Goal: Task Accomplishment & Management: Use online tool/utility

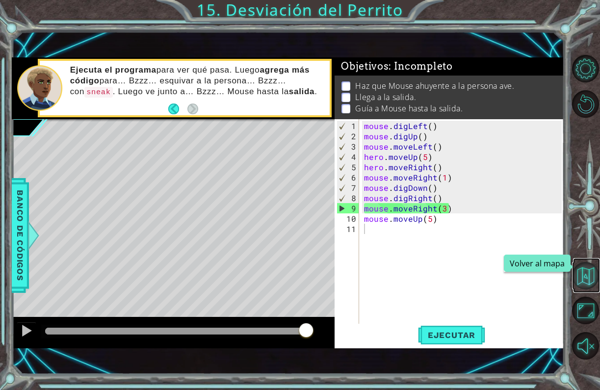
click at [584, 278] on button "Volver al mapa" at bounding box center [585, 275] width 27 height 27
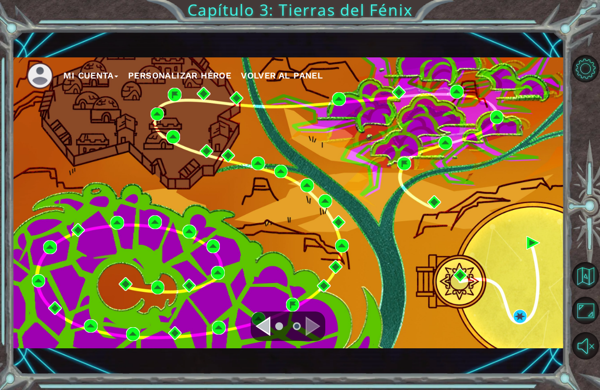
click at [263, 327] on div "Navigate to the previous page" at bounding box center [263, 326] width 15 height 20
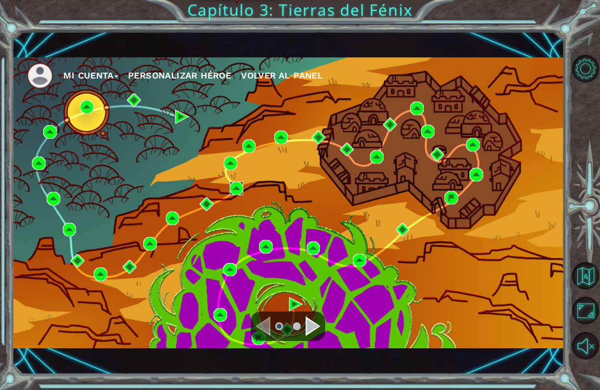
click at [235, 191] on img at bounding box center [237, 188] width 14 height 14
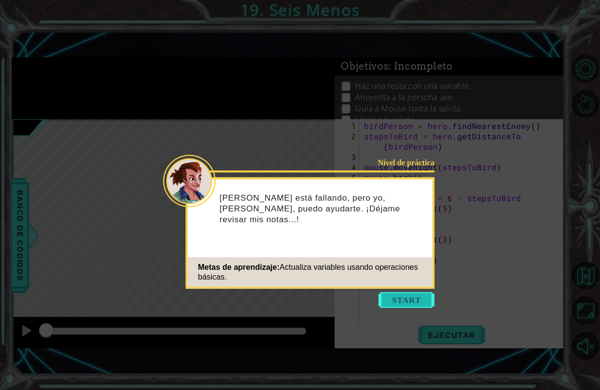
click at [426, 297] on button "Start" at bounding box center [407, 300] width 56 height 16
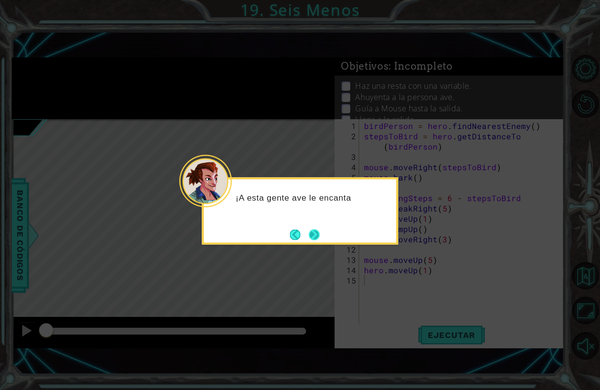
click at [308, 230] on button "Next" at bounding box center [313, 234] width 11 height 11
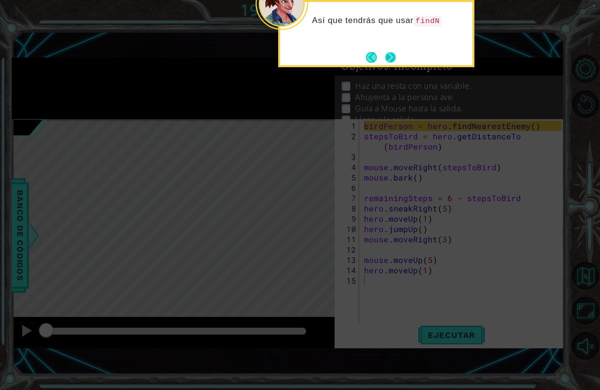
click at [388, 53] on button "Next" at bounding box center [390, 57] width 12 height 12
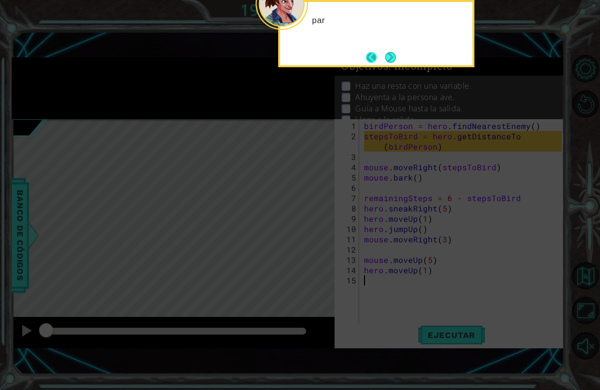
click at [382, 55] on button "Back" at bounding box center [375, 57] width 19 height 11
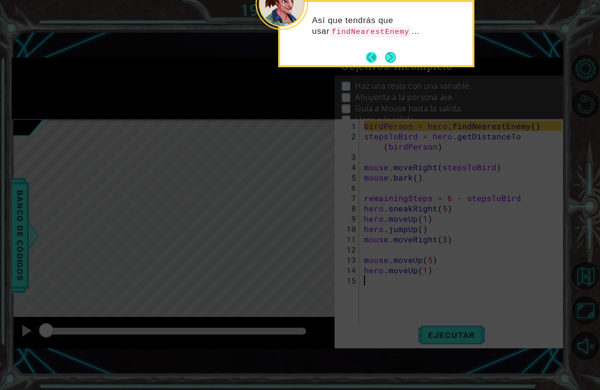
click at [382, 55] on button "Back" at bounding box center [375, 57] width 19 height 11
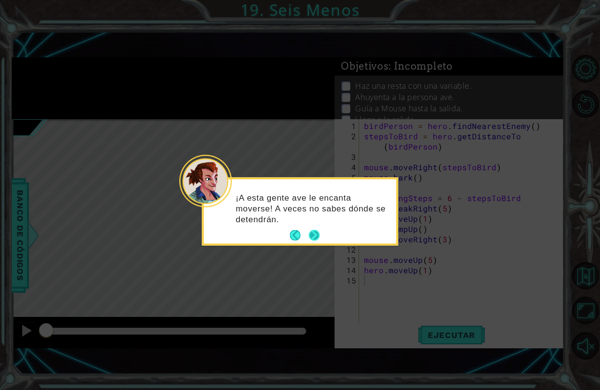
click at [312, 233] on button "Next" at bounding box center [314, 236] width 14 height 14
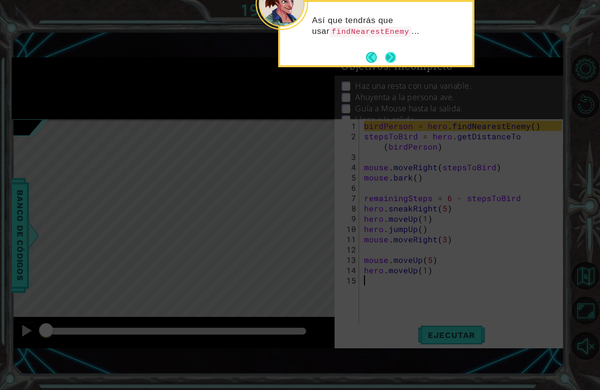
click at [388, 58] on button "Next" at bounding box center [390, 56] width 11 height 11
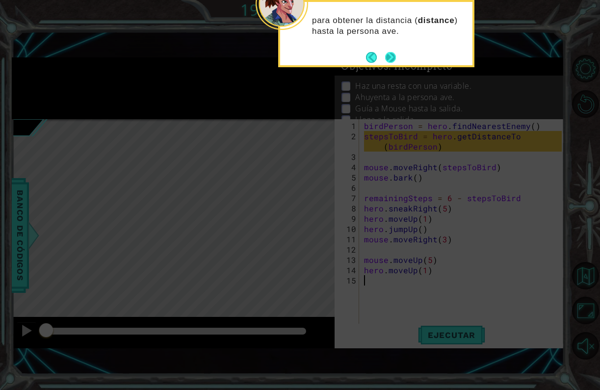
click at [388, 58] on button "Next" at bounding box center [390, 56] width 11 height 11
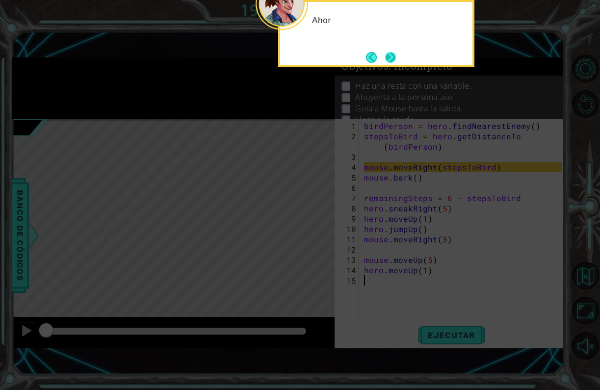
click at [388, 58] on button "Next" at bounding box center [390, 57] width 11 height 11
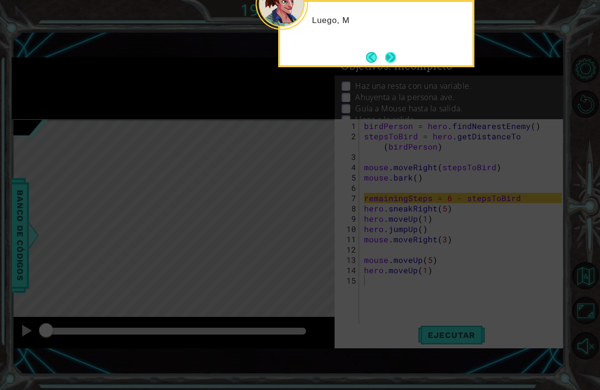
click at [388, 58] on button "Next" at bounding box center [390, 57] width 11 height 11
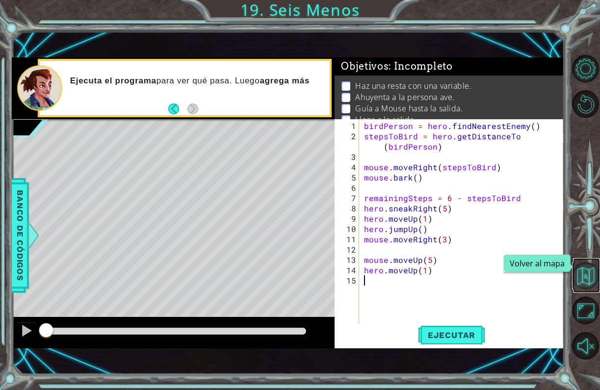
click at [589, 280] on button "Volver al mapa" at bounding box center [585, 275] width 27 height 27
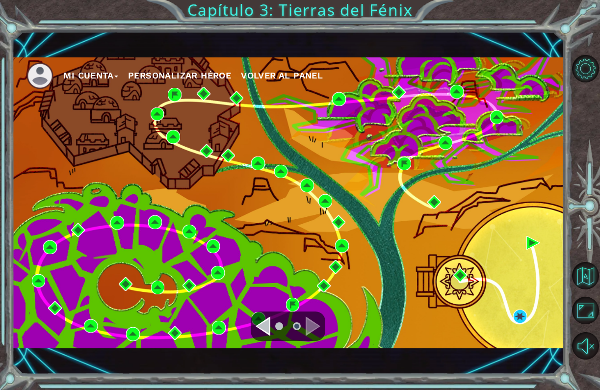
click at [267, 337] on div at bounding box center [288, 325] width 75 height 29
click at [266, 321] on div "Navigate to the previous page" at bounding box center [263, 326] width 15 height 20
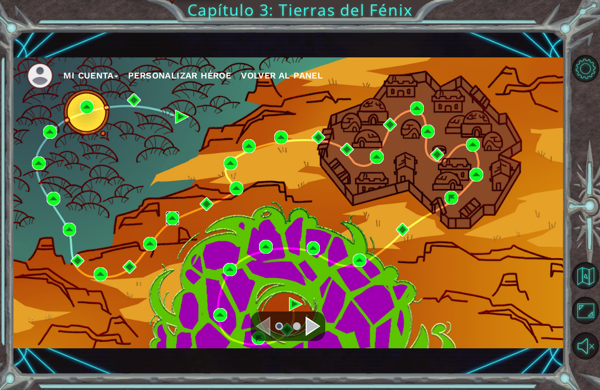
click at [171, 218] on img at bounding box center [173, 218] width 14 height 14
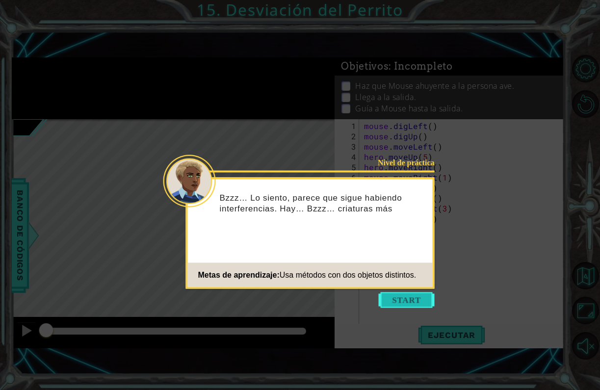
click at [390, 301] on button "Start" at bounding box center [407, 300] width 56 height 16
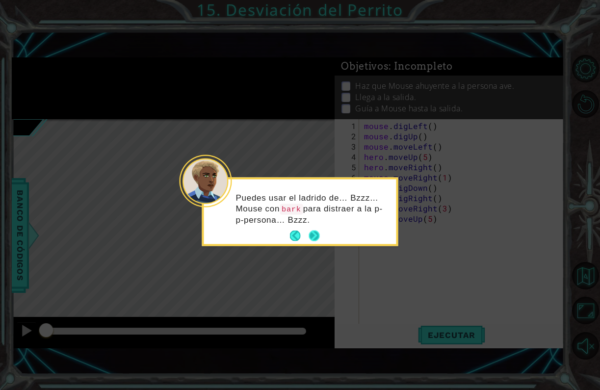
click at [319, 238] on button "Next" at bounding box center [313, 235] width 11 height 11
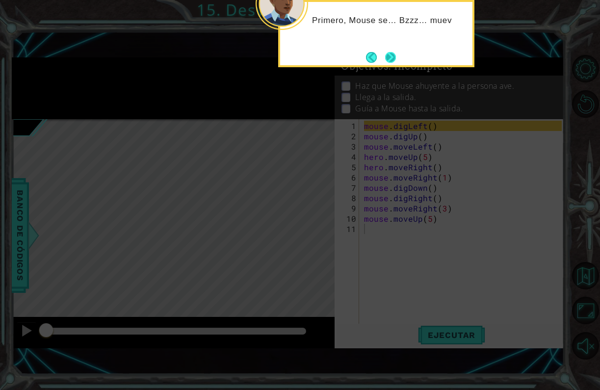
click at [395, 61] on button "Next" at bounding box center [390, 57] width 12 height 12
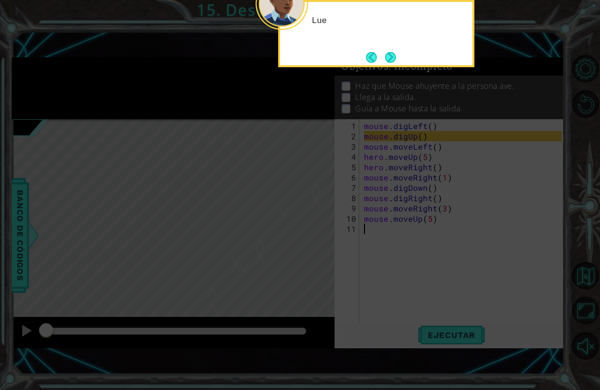
click at [395, 61] on button "Next" at bounding box center [390, 57] width 11 height 11
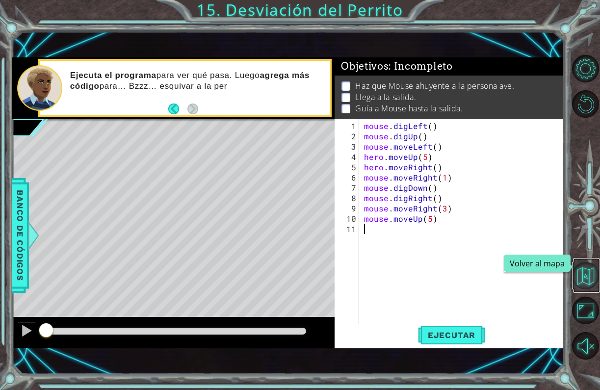
click at [578, 281] on button "Volver al mapa" at bounding box center [585, 275] width 27 height 27
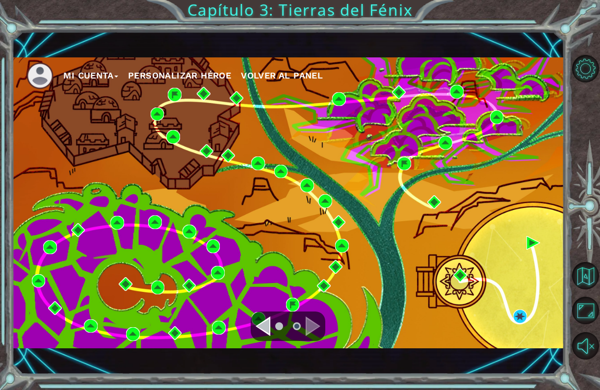
click at [266, 327] on div "Navigate to the previous page" at bounding box center [263, 326] width 15 height 20
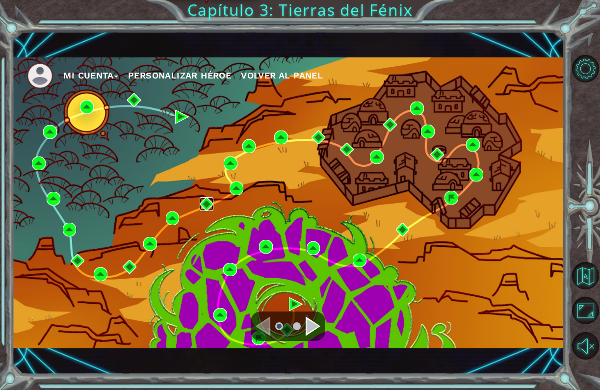
click at [207, 204] on img at bounding box center [207, 204] width 14 height 14
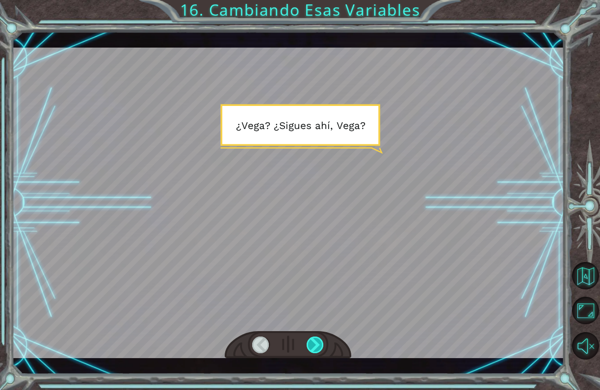
click at [313, 345] on div at bounding box center [316, 344] width 18 height 17
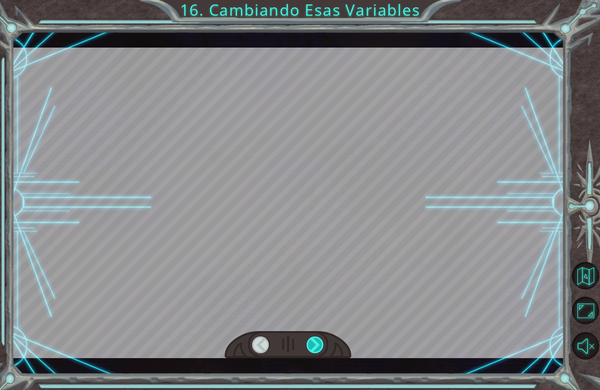
click at [313, 345] on div at bounding box center [316, 344] width 18 height 17
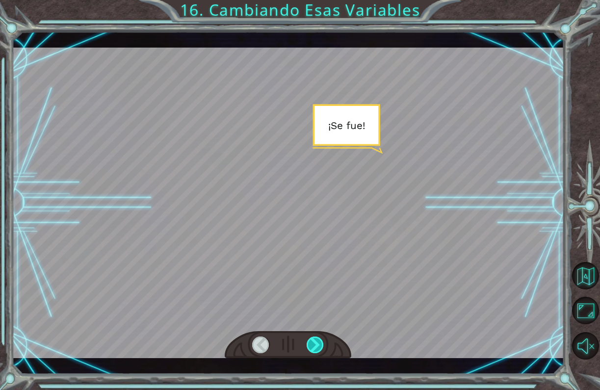
click at [313, 345] on div at bounding box center [316, 344] width 18 height 17
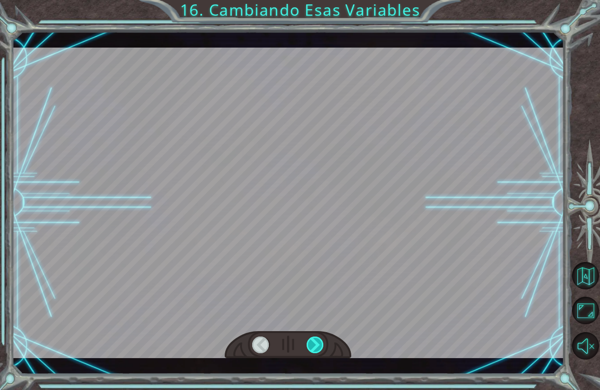
click at [313, 345] on div at bounding box center [316, 344] width 18 height 17
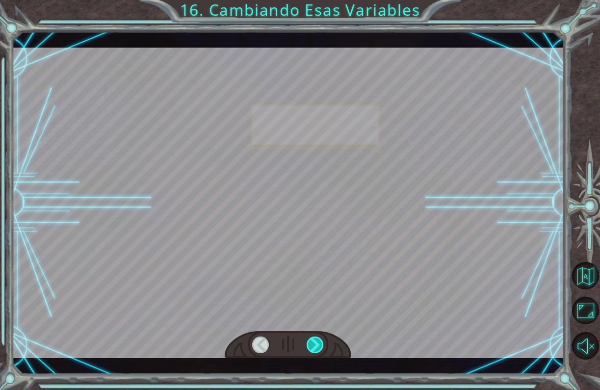
click at [313, 345] on div at bounding box center [316, 344] width 18 height 17
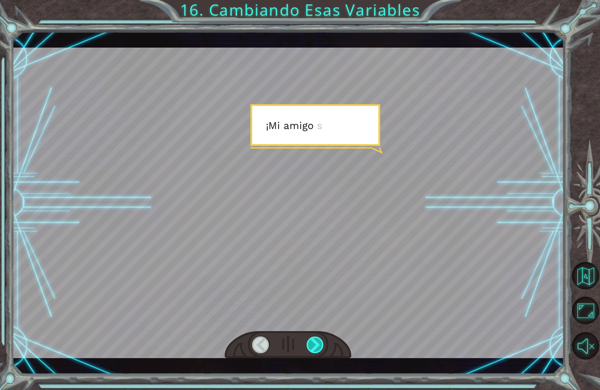
click at [313, 345] on div at bounding box center [316, 344] width 18 height 17
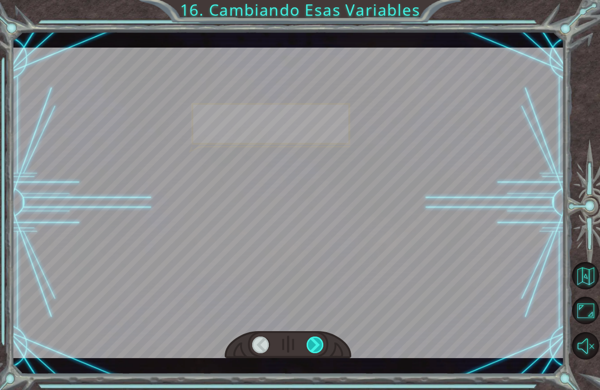
click at [313, 345] on div at bounding box center [316, 344] width 18 height 17
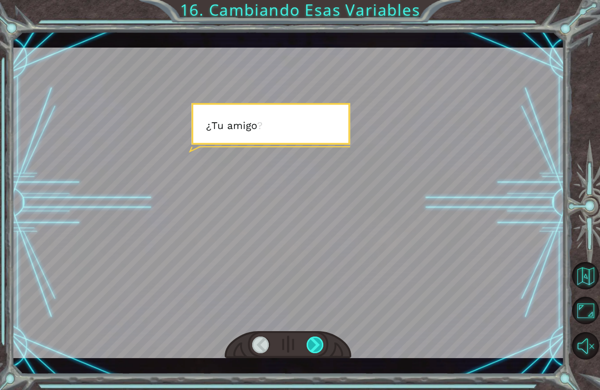
click at [313, 345] on div at bounding box center [316, 344] width 18 height 17
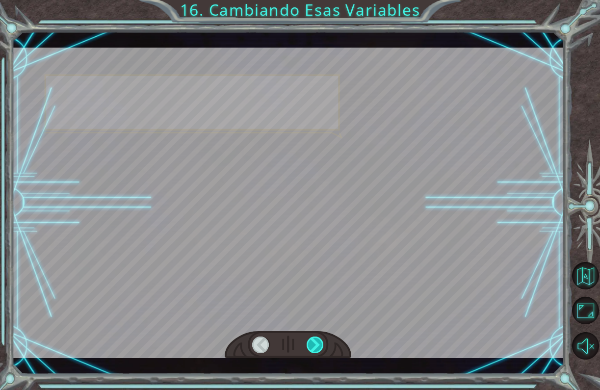
click at [313, 345] on div at bounding box center [316, 344] width 18 height 17
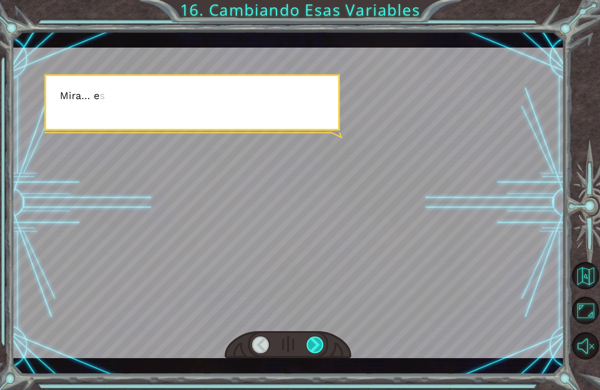
click at [313, 345] on div at bounding box center [316, 344] width 18 height 17
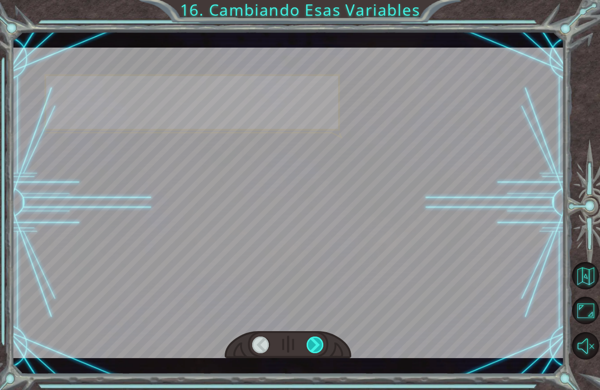
click at [313, 345] on div at bounding box center [316, 344] width 18 height 17
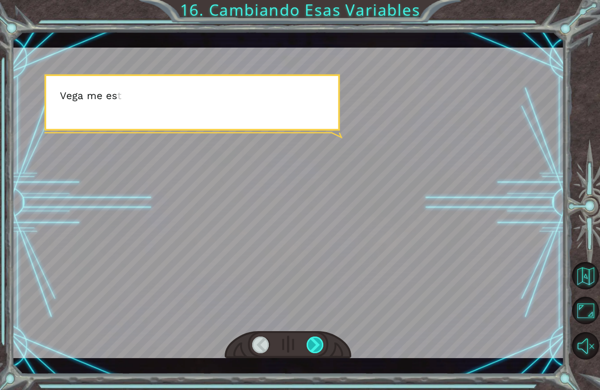
click at [313, 345] on div at bounding box center [316, 344] width 18 height 17
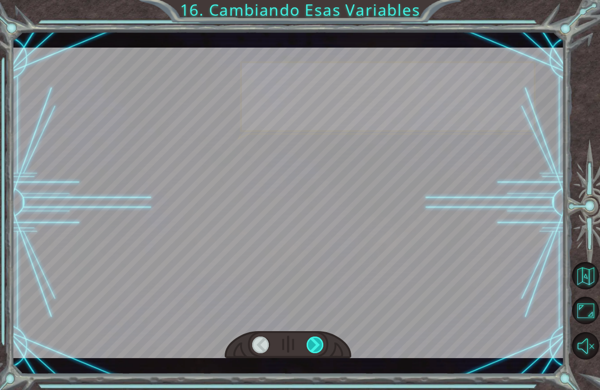
click at [313, 345] on div at bounding box center [316, 344] width 18 height 17
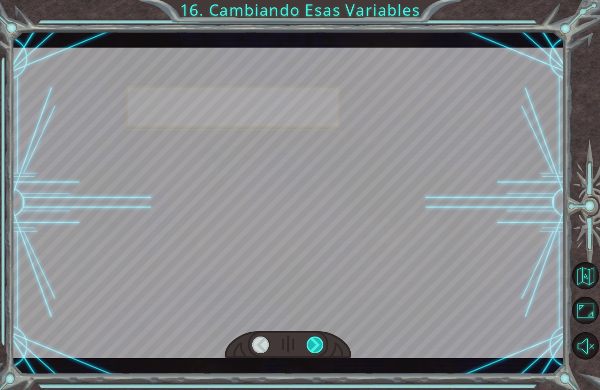
click at [313, 345] on div at bounding box center [316, 344] width 18 height 17
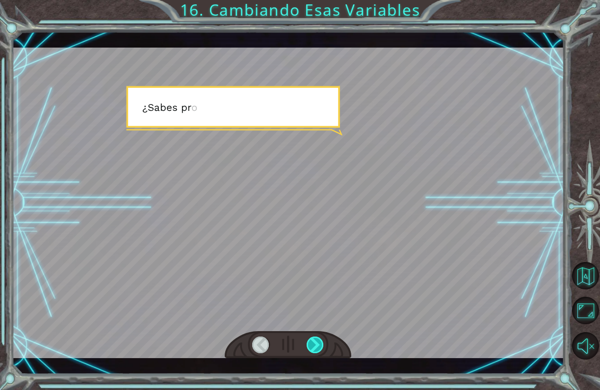
click at [313, 345] on div at bounding box center [316, 344] width 18 height 17
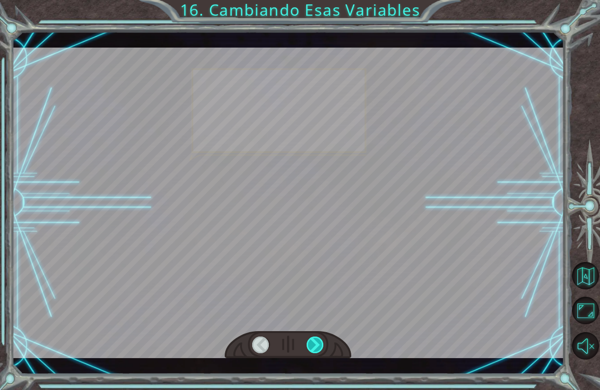
click at [313, 345] on div at bounding box center [316, 344] width 18 height 17
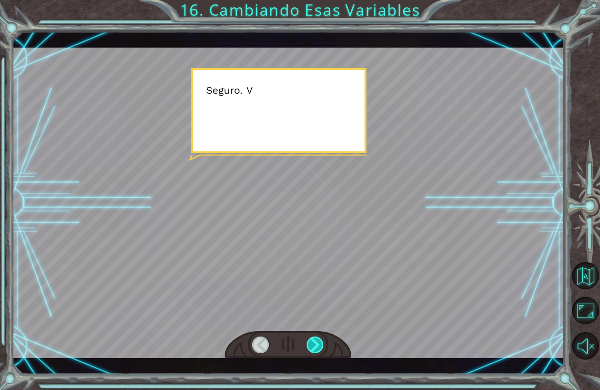
click at [313, 345] on div at bounding box center [316, 344] width 18 height 17
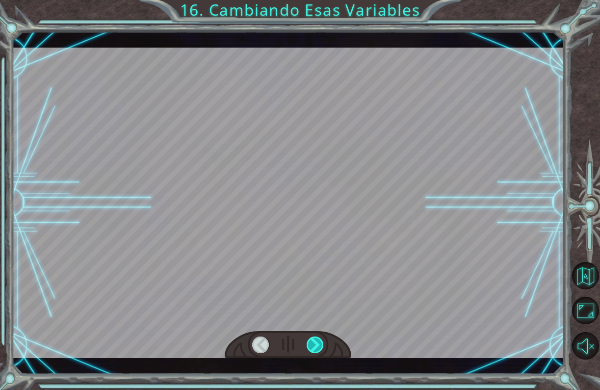
click at [313, 345] on div at bounding box center [316, 344] width 18 height 17
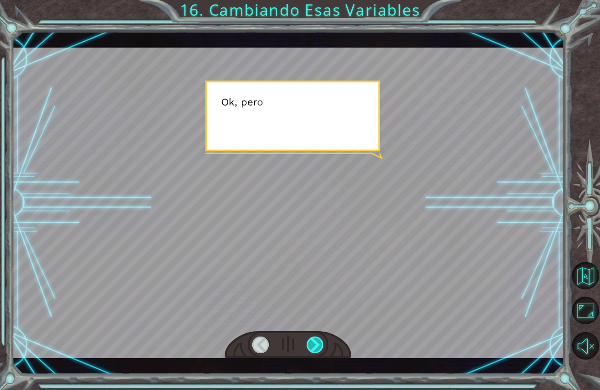
click at [313, 345] on div at bounding box center [316, 344] width 18 height 17
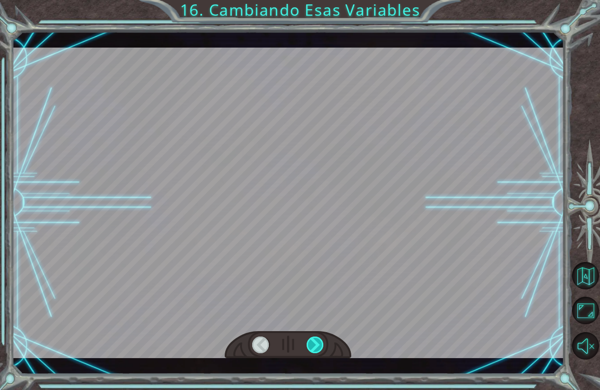
click at [313, 345] on div at bounding box center [316, 344] width 18 height 17
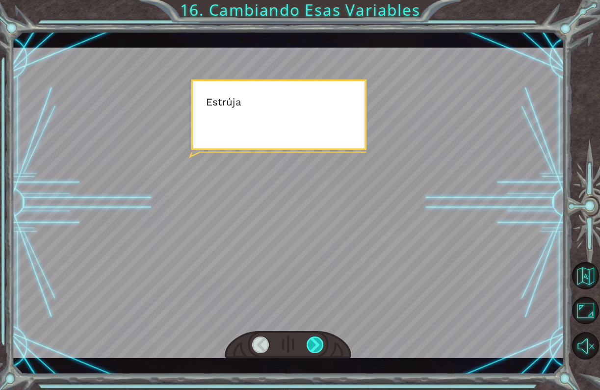
click at [313, 345] on div at bounding box center [316, 344] width 18 height 17
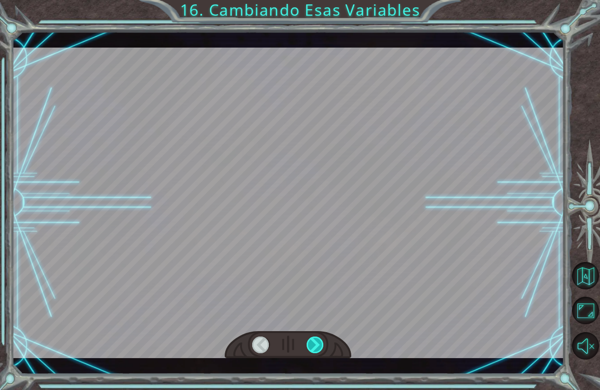
click at [313, 345] on div at bounding box center [316, 344] width 18 height 17
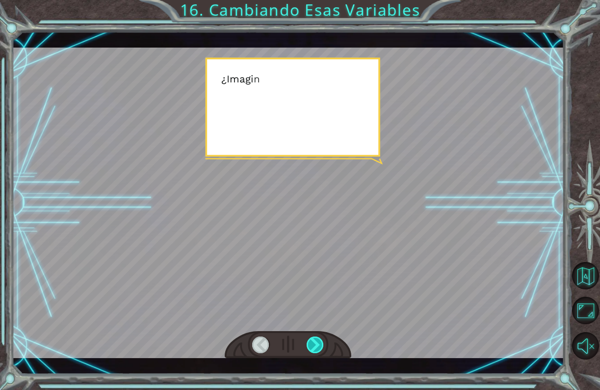
click at [313, 345] on div at bounding box center [316, 344] width 18 height 17
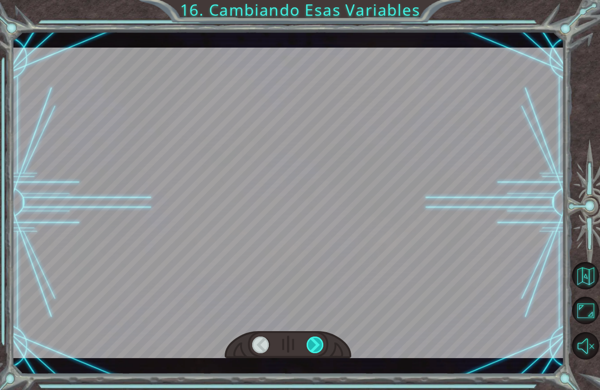
click at [313, 347] on div at bounding box center [316, 344] width 18 height 17
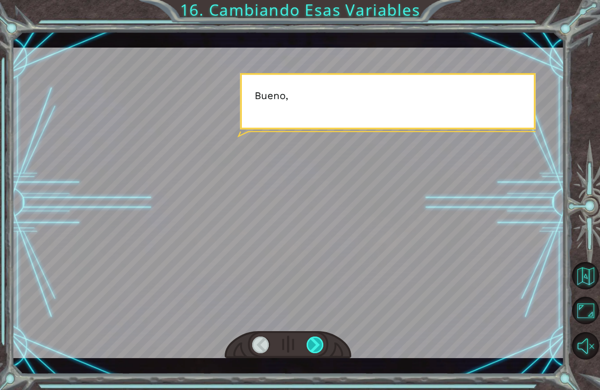
click at [313, 347] on div at bounding box center [316, 344] width 18 height 17
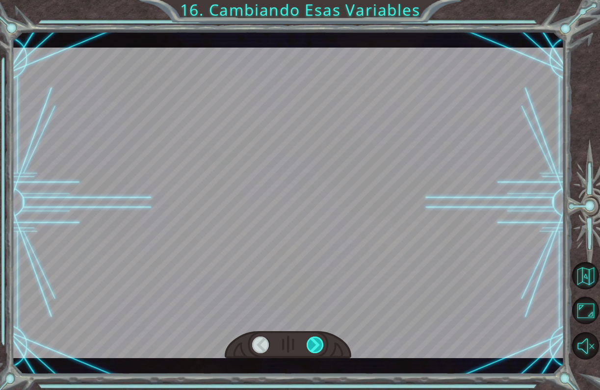
click at [313, 347] on div at bounding box center [316, 344] width 18 height 17
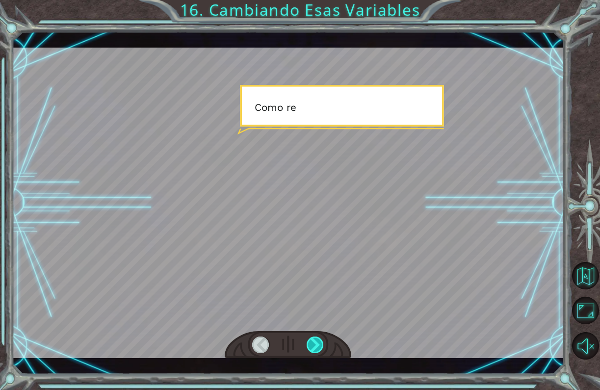
click at [313, 347] on div at bounding box center [316, 344] width 18 height 17
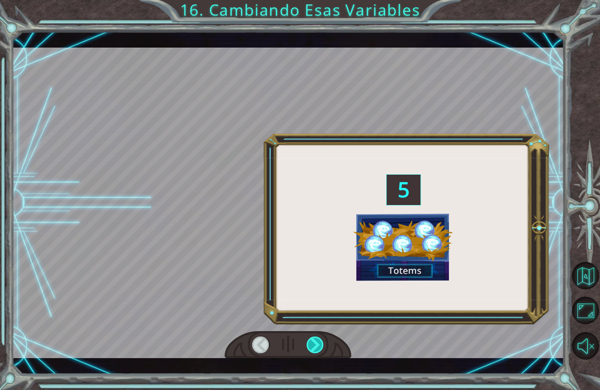
click at [313, 347] on div at bounding box center [316, 344] width 18 height 17
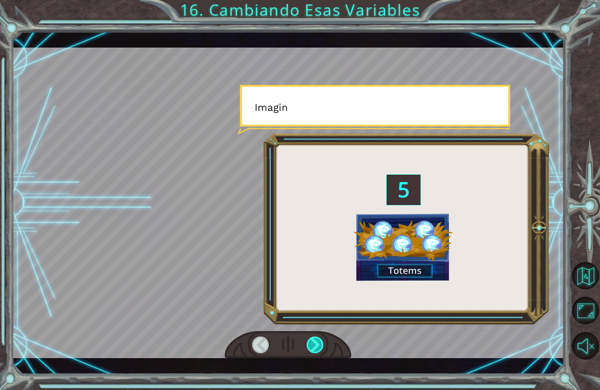
click at [313, 347] on div at bounding box center [316, 344] width 18 height 17
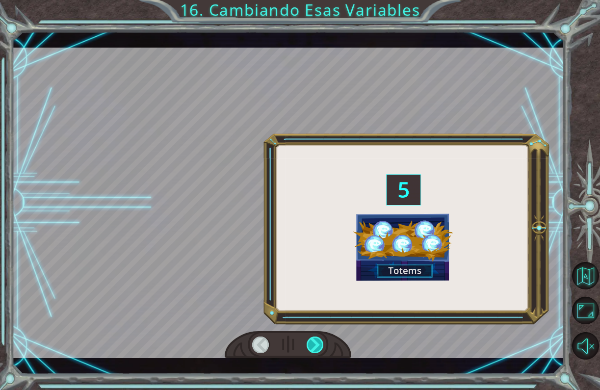
click at [313, 347] on div at bounding box center [316, 344] width 18 height 17
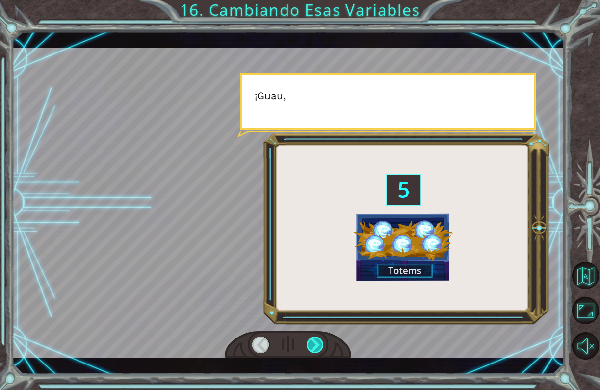
click at [313, 347] on div at bounding box center [316, 344] width 18 height 17
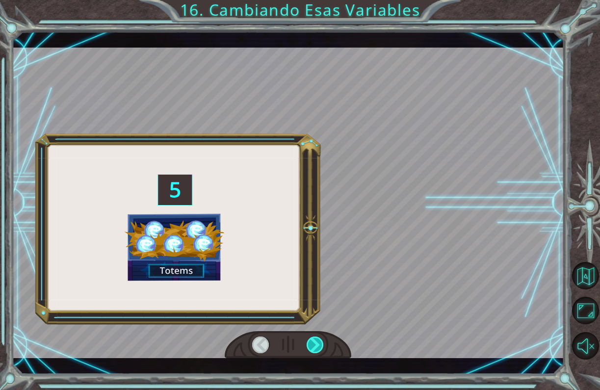
click at [313, 347] on div at bounding box center [316, 344] width 18 height 17
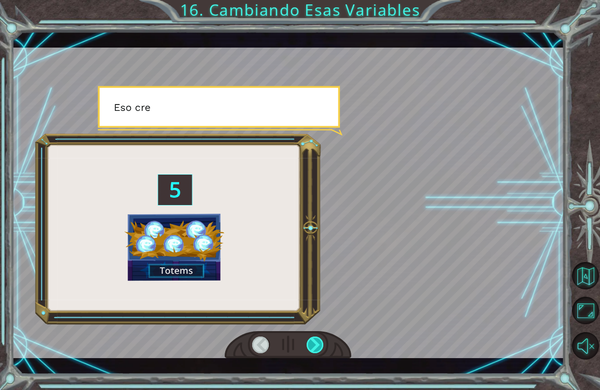
click at [313, 347] on div at bounding box center [316, 344] width 18 height 17
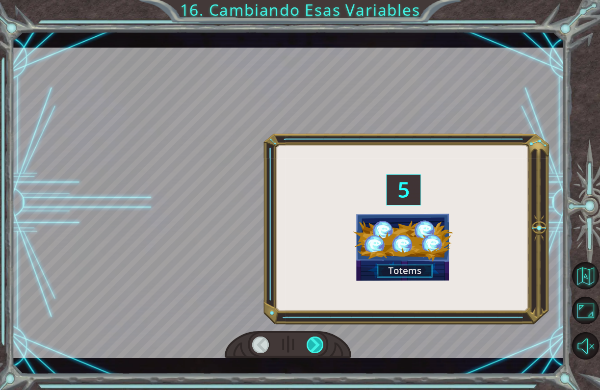
click at [313, 347] on div at bounding box center [316, 344] width 18 height 17
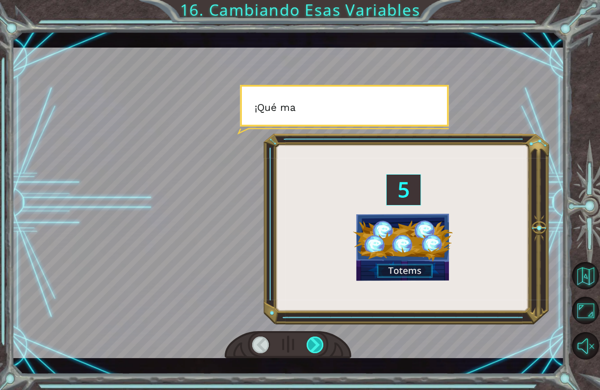
click at [313, 347] on div at bounding box center [316, 344] width 18 height 17
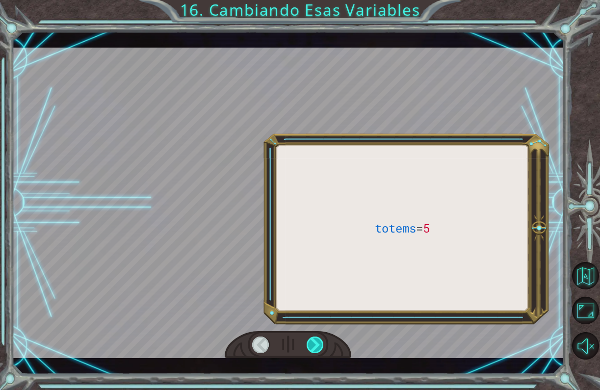
click at [313, 347] on div at bounding box center [316, 344] width 18 height 17
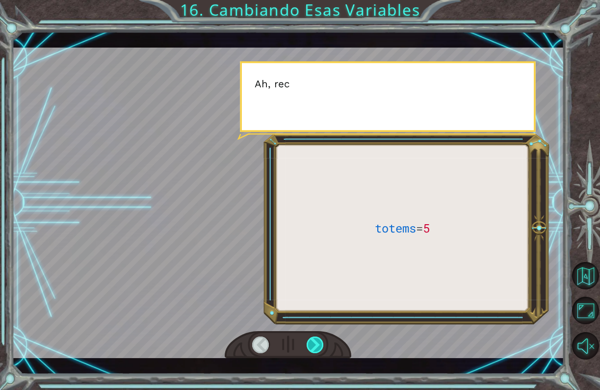
click at [313, 347] on div at bounding box center [316, 344] width 18 height 17
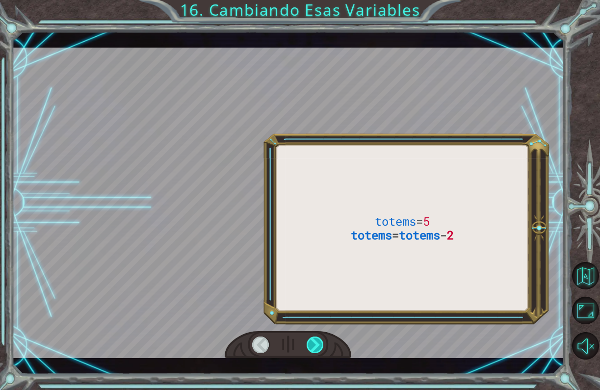
click at [313, 347] on div at bounding box center [316, 344] width 18 height 17
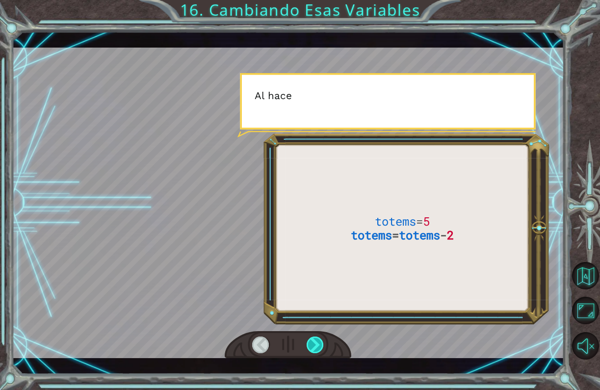
click at [313, 347] on div at bounding box center [316, 344] width 18 height 17
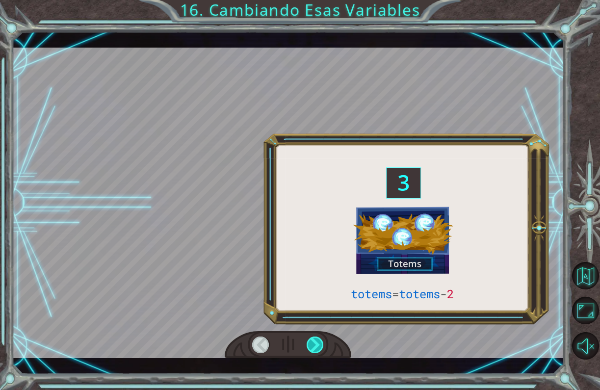
click at [313, 347] on div at bounding box center [316, 344] width 18 height 17
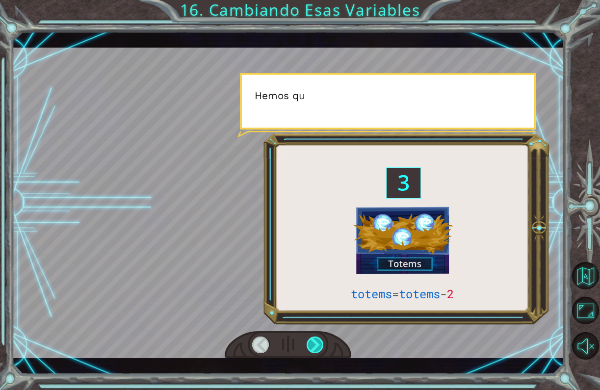
click at [313, 347] on div at bounding box center [316, 344] width 18 height 17
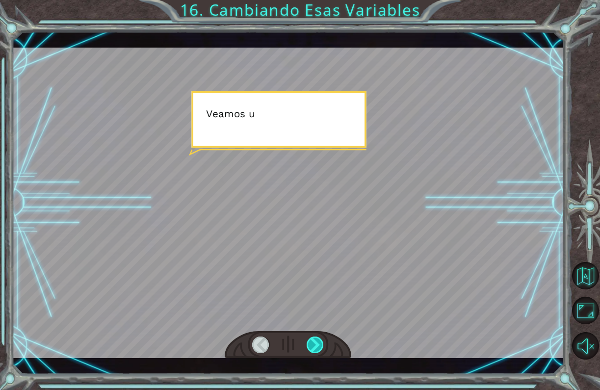
click at [313, 347] on div at bounding box center [316, 344] width 18 height 17
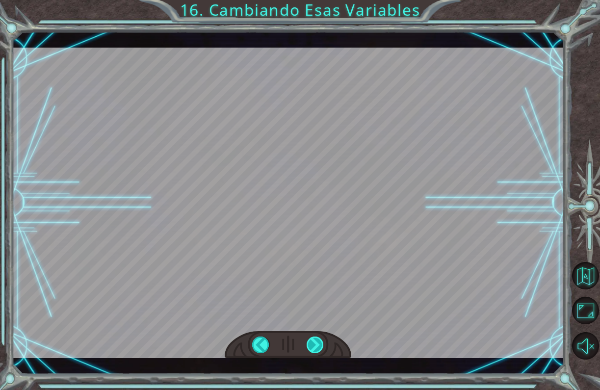
click at [313, 347] on div at bounding box center [316, 344] width 18 height 17
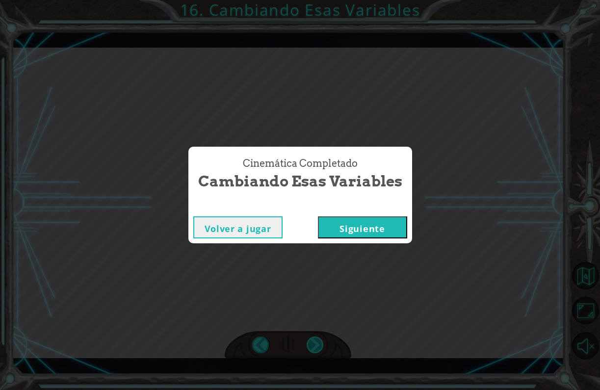
click at [313, 347] on div "Cinemática Completado Cambiando Esas Variables Volver a jugar [GEOGRAPHIC_DATA]" at bounding box center [300, 195] width 600 height 390
click at [345, 249] on div "Cinemática Completado Cambiando Esas Variables Volver a jugar [GEOGRAPHIC_DATA]" at bounding box center [300, 195] width 600 height 390
click at [348, 292] on div "Cinemática Completado Cambiando Esas Variables Volver a jugar [GEOGRAPHIC_DATA]" at bounding box center [300, 195] width 600 height 390
click at [351, 228] on button "Siguiente" at bounding box center [362, 227] width 89 height 22
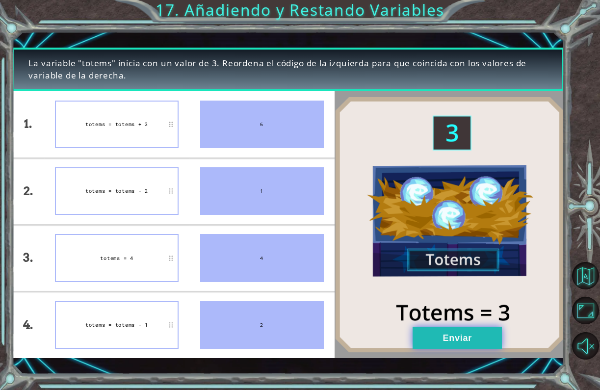
click at [429, 337] on button "Enviar" at bounding box center [456, 338] width 89 height 22
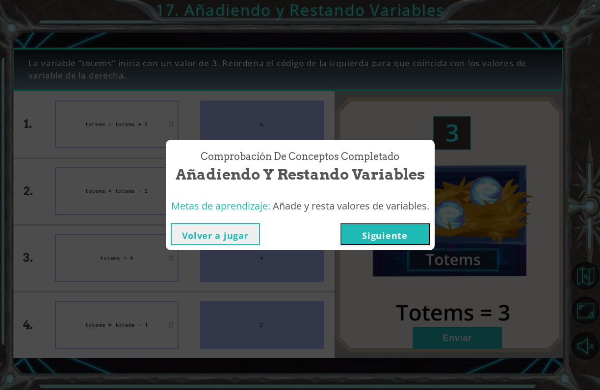
click at [375, 230] on button "Siguiente" at bounding box center [384, 234] width 89 height 22
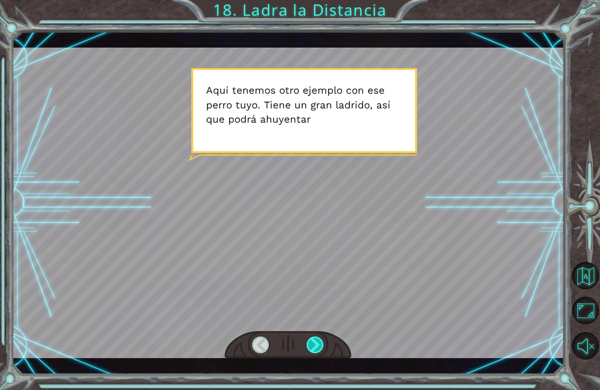
click at [314, 340] on div at bounding box center [316, 344] width 18 height 17
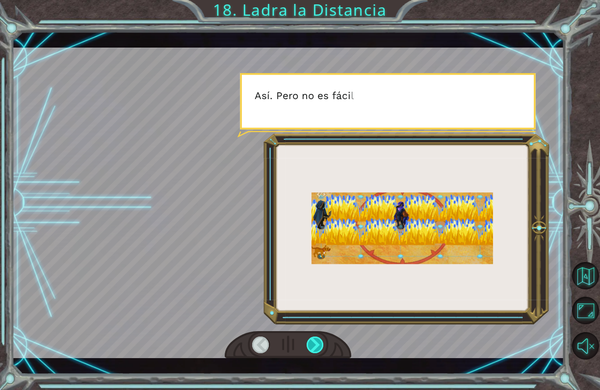
click at [314, 340] on div at bounding box center [316, 344] width 18 height 17
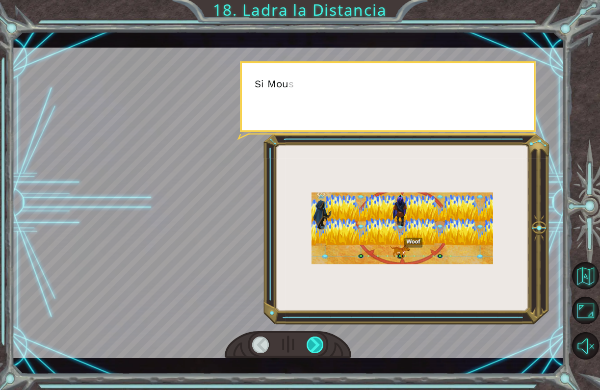
click at [314, 340] on div at bounding box center [316, 344] width 18 height 17
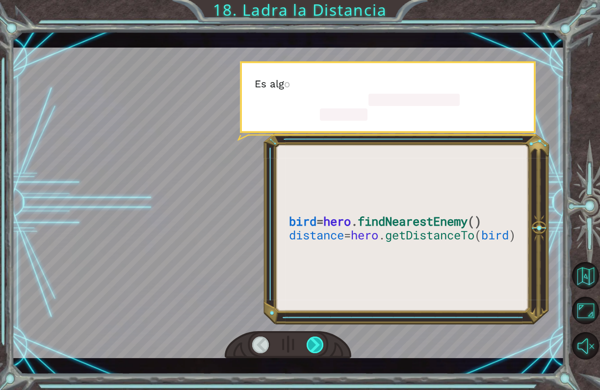
click at [314, 340] on div at bounding box center [316, 344] width 18 height 17
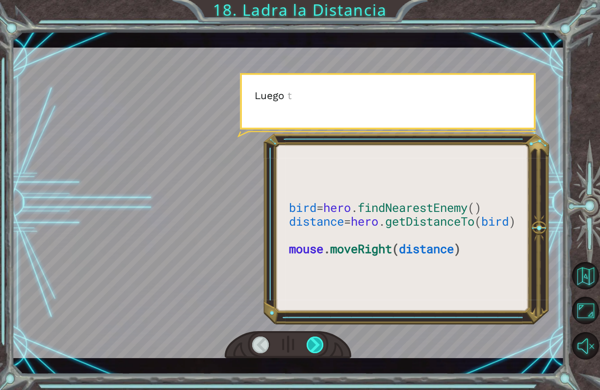
click at [314, 340] on div at bounding box center [316, 344] width 18 height 17
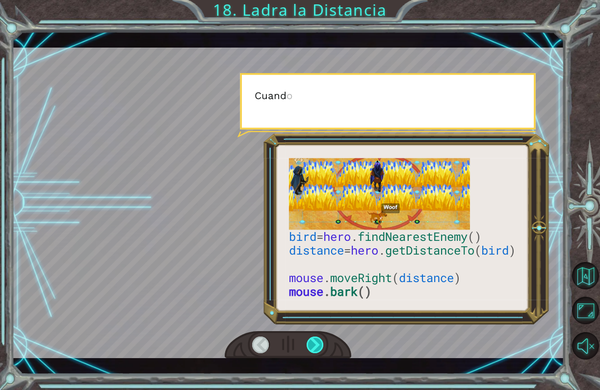
click at [314, 340] on div at bounding box center [316, 344] width 18 height 17
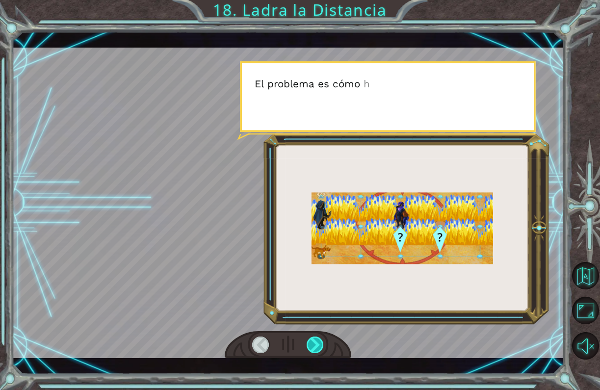
click at [314, 340] on div at bounding box center [316, 344] width 18 height 17
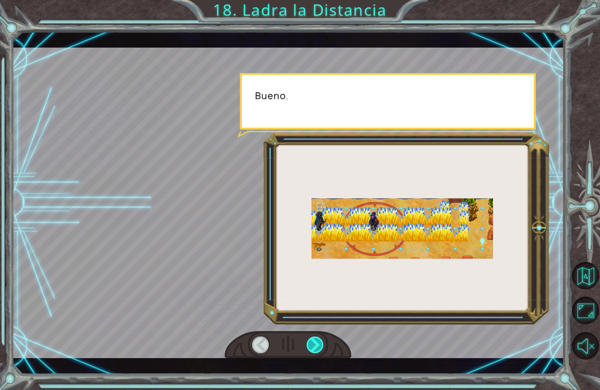
click at [314, 340] on div at bounding box center [316, 344] width 18 height 17
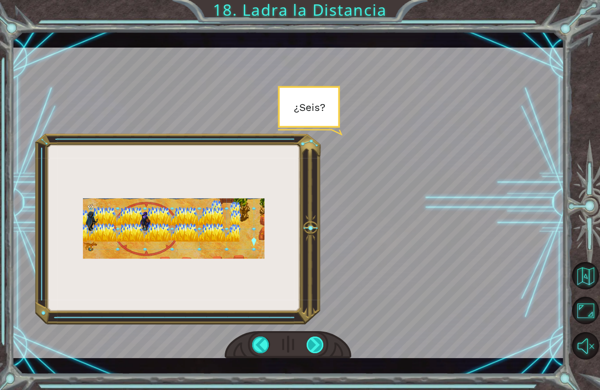
click at [314, 340] on div at bounding box center [316, 344] width 18 height 17
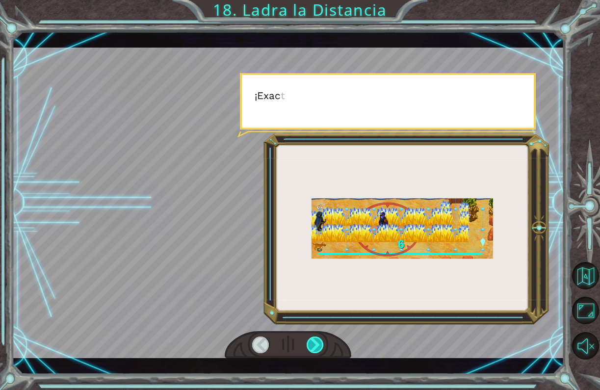
click at [314, 340] on div at bounding box center [316, 344] width 18 height 17
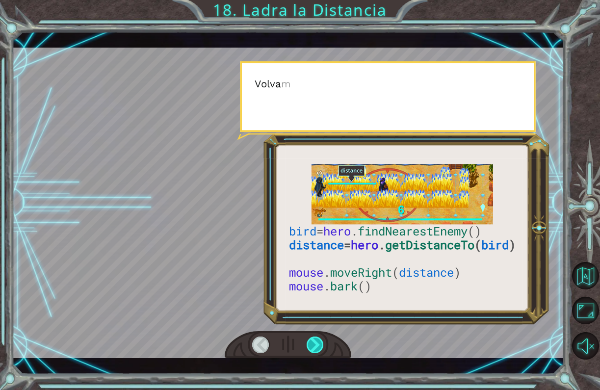
click at [314, 340] on div at bounding box center [316, 344] width 18 height 17
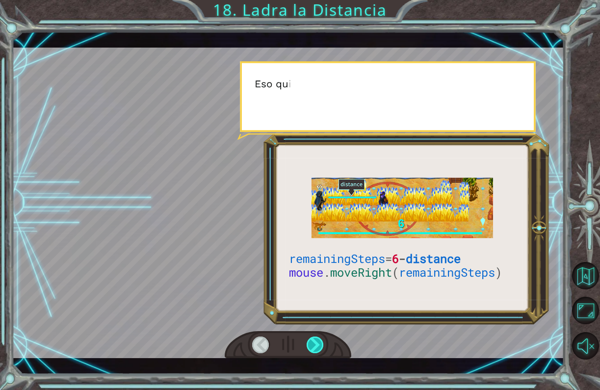
click at [314, 340] on div at bounding box center [316, 344] width 18 height 17
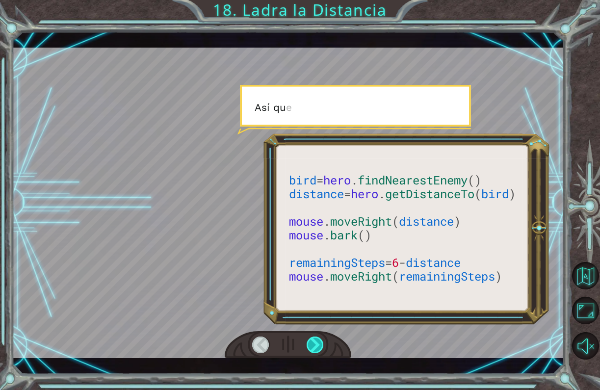
click at [314, 340] on div at bounding box center [316, 344] width 18 height 17
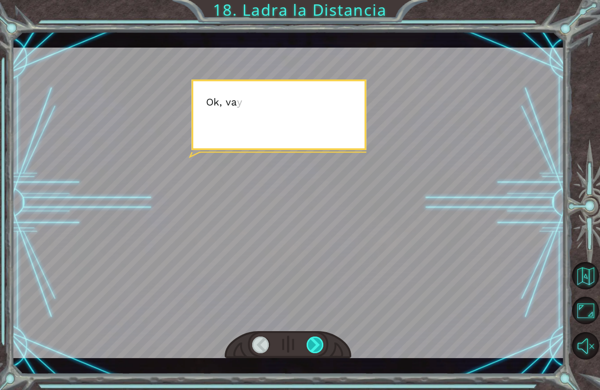
click at [314, 340] on div at bounding box center [316, 344] width 18 height 17
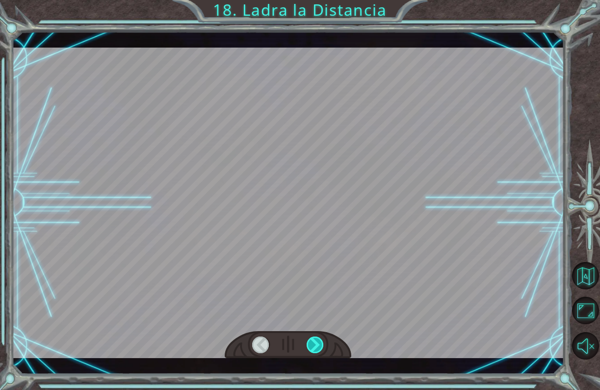
click at [314, 340] on div at bounding box center [316, 344] width 18 height 17
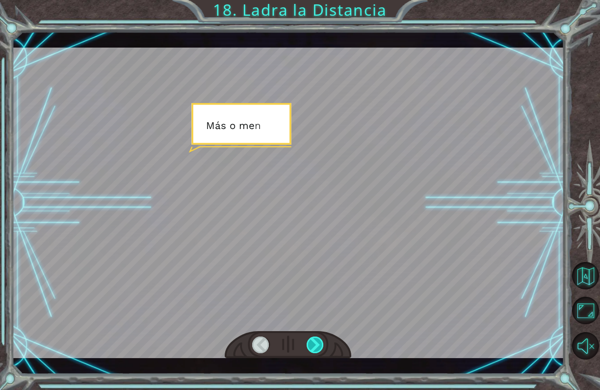
click at [314, 340] on div at bounding box center [316, 344] width 18 height 17
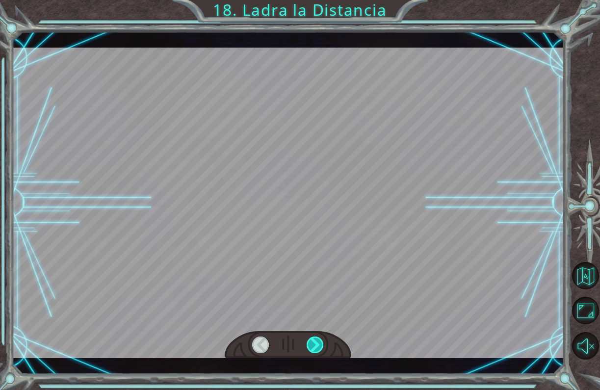
click at [314, 340] on div at bounding box center [316, 344] width 18 height 17
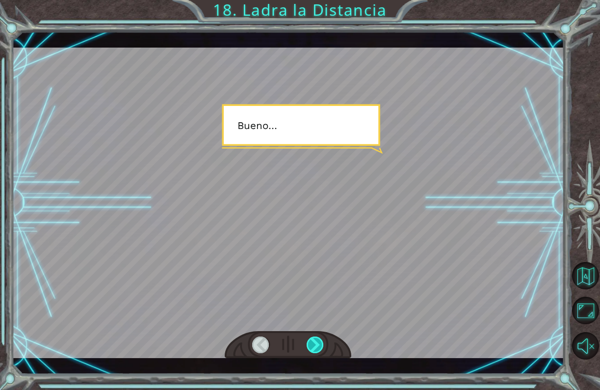
click at [314, 340] on div at bounding box center [316, 344] width 18 height 17
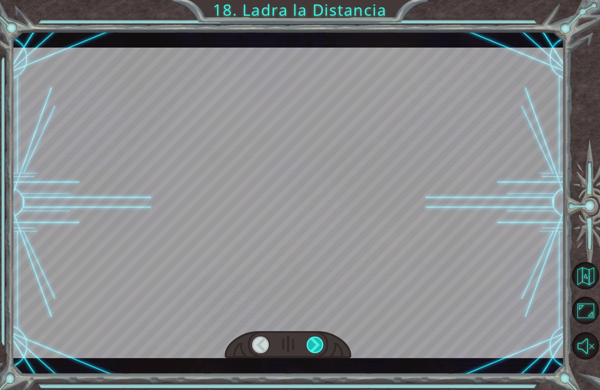
click at [314, 340] on div at bounding box center [316, 344] width 18 height 17
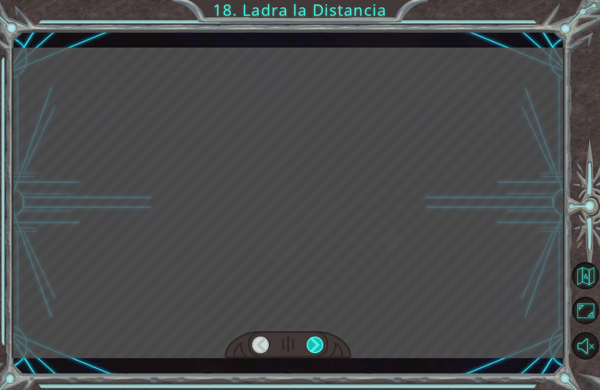
click at [314, 340] on div at bounding box center [316, 344] width 18 height 17
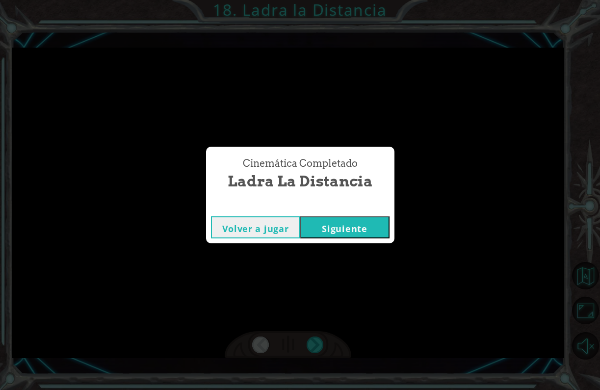
click at [324, 230] on button "Siguiente" at bounding box center [344, 227] width 89 height 22
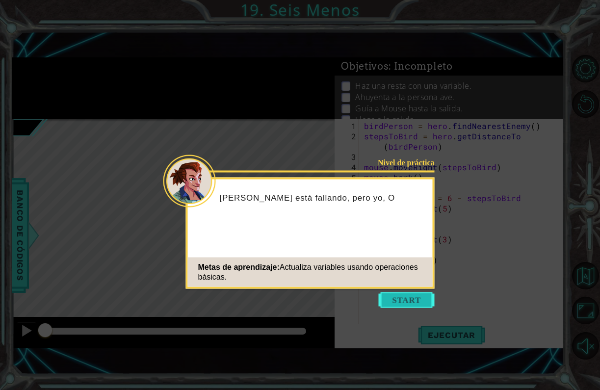
click at [392, 301] on button "Start" at bounding box center [407, 300] width 56 height 16
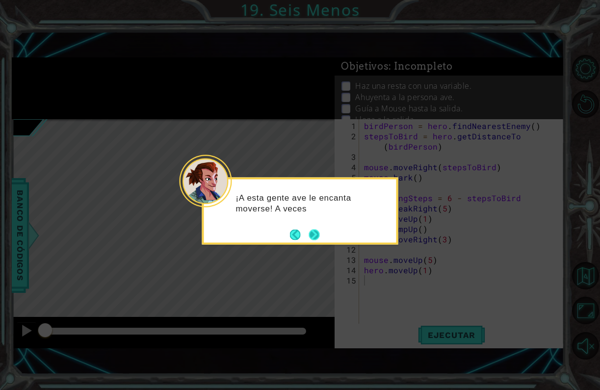
click at [318, 239] on button "Next" at bounding box center [313, 234] width 11 height 11
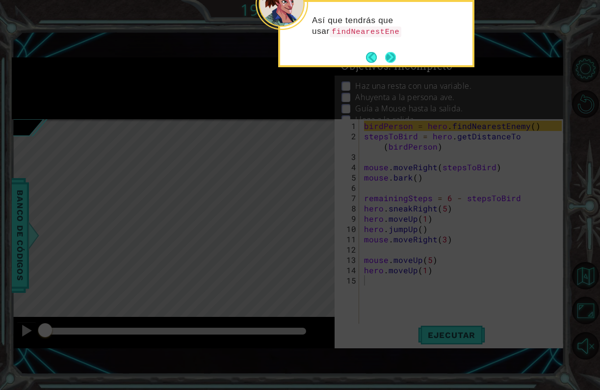
click at [392, 61] on button "Next" at bounding box center [390, 57] width 11 height 11
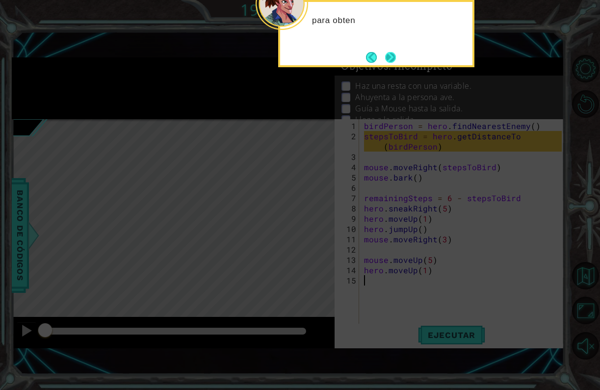
click at [392, 61] on button "Next" at bounding box center [390, 57] width 11 height 11
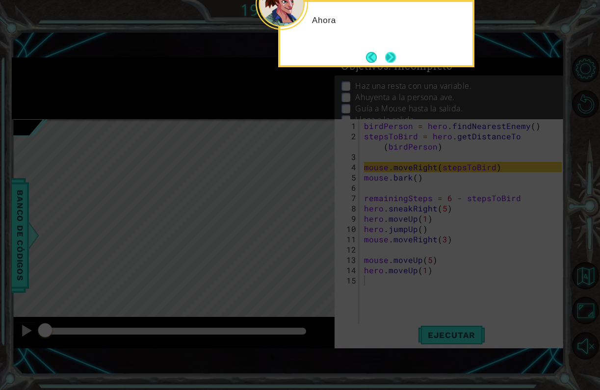
click at [392, 61] on button "Next" at bounding box center [390, 57] width 11 height 11
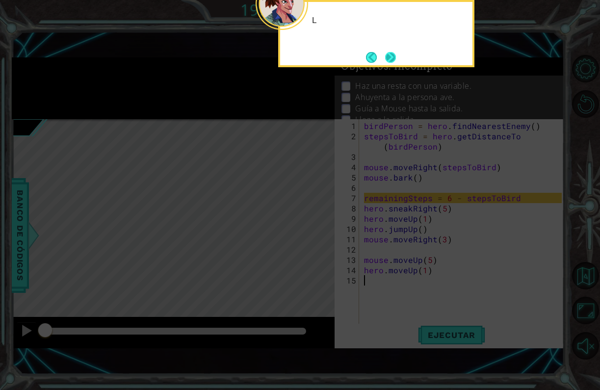
click at [392, 61] on button "Next" at bounding box center [390, 57] width 11 height 11
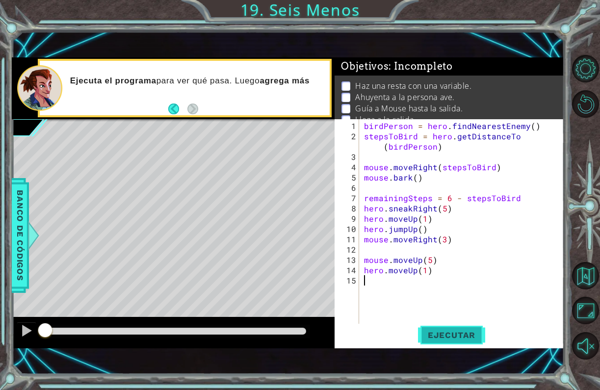
click at [430, 336] on span "Ejecutar" at bounding box center [451, 335] width 67 height 10
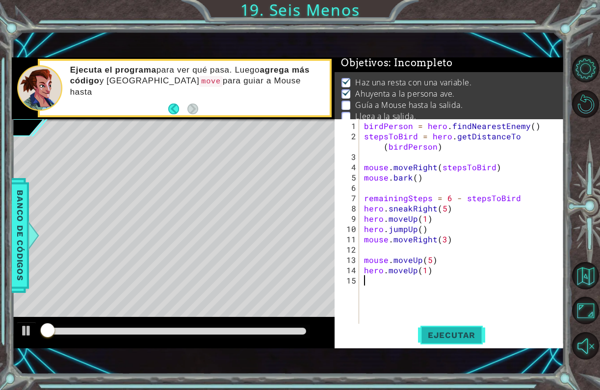
scroll to position [5, 0]
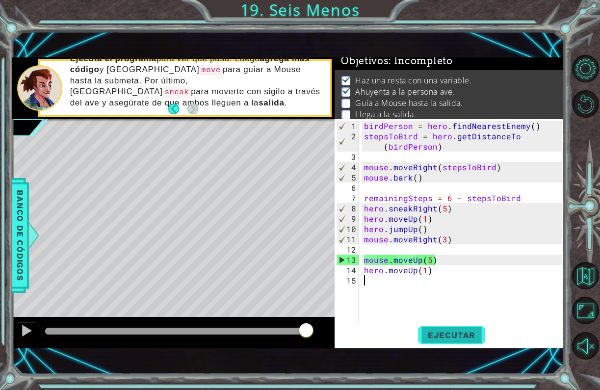
click at [443, 332] on span "Ejecutar" at bounding box center [451, 335] width 67 height 10
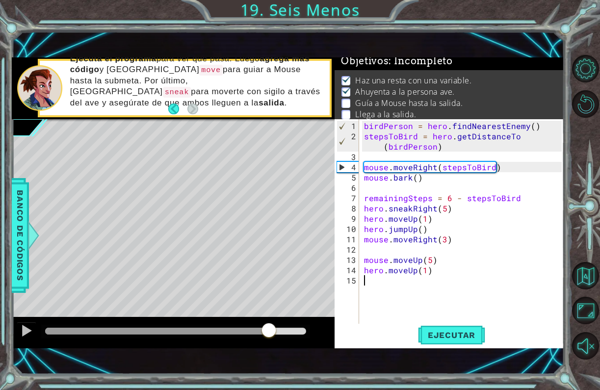
click at [269, 331] on div at bounding box center [175, 331] width 261 height 7
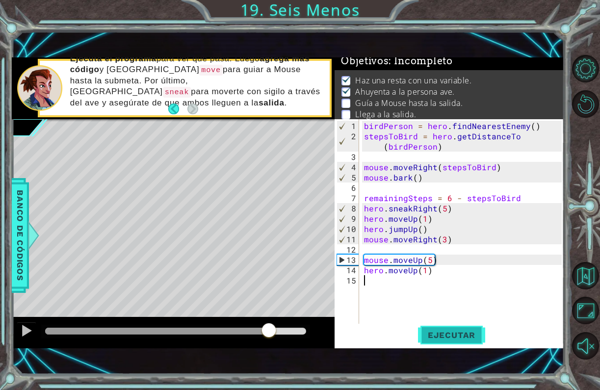
click at [446, 336] on span "Ejecutar" at bounding box center [451, 335] width 67 height 10
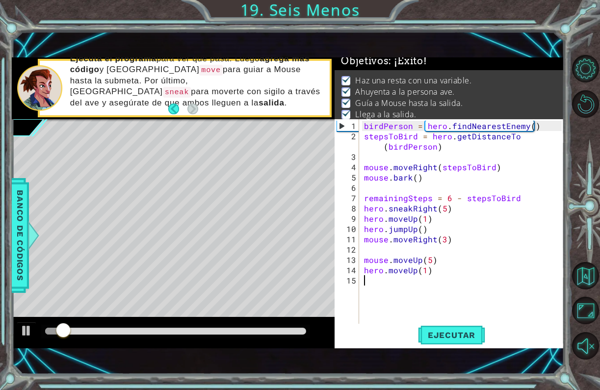
click at [289, 330] on div at bounding box center [175, 331] width 261 height 7
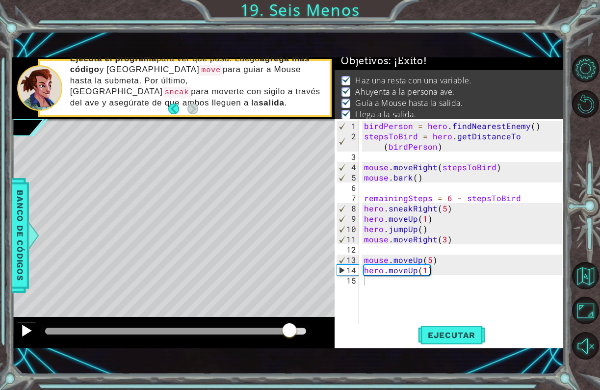
click at [27, 336] on div at bounding box center [26, 330] width 13 height 13
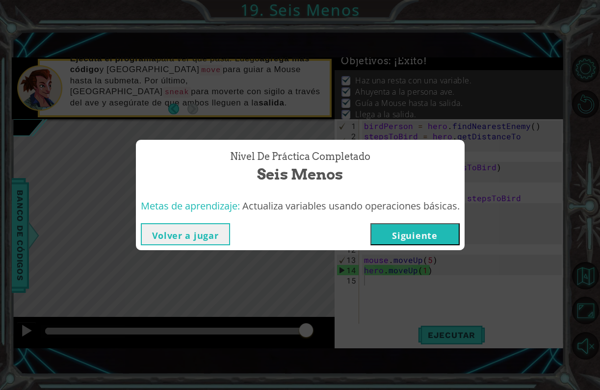
click at [193, 237] on button "Volver a jugar" at bounding box center [185, 234] width 89 height 22
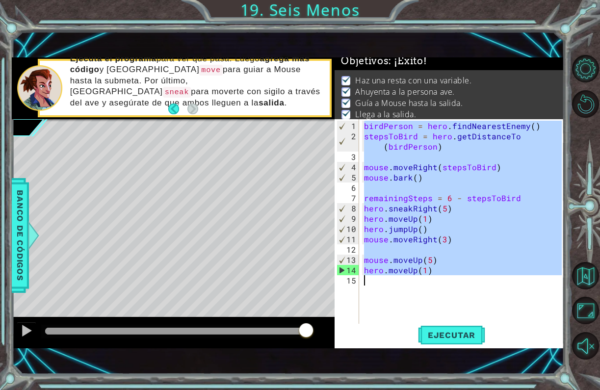
drag, startPoint x: 349, startPoint y: 123, endPoint x: 363, endPoint y: 283, distance: 161.5
click at [363, 283] on div "1 2 3 4 5 6 7 8 9 10 11 12 13 14 15 birdPerson = hero . findNearestEnemy ( ) st…" at bounding box center [447, 222] width 227 height 206
type textarea "hero.moveUp(1)"
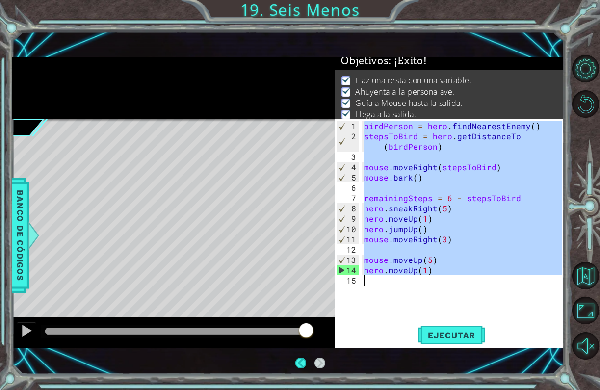
scroll to position [0, 0]
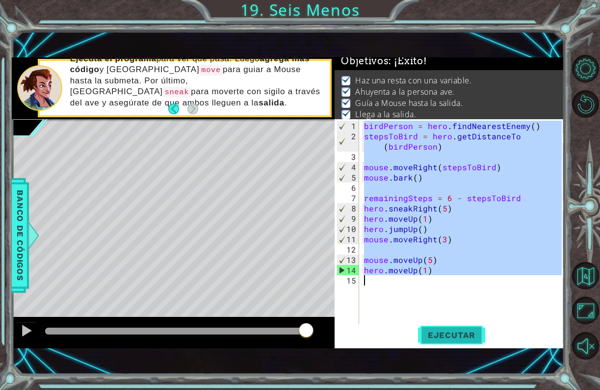
click at [432, 331] on span "Ejecutar" at bounding box center [451, 335] width 67 height 10
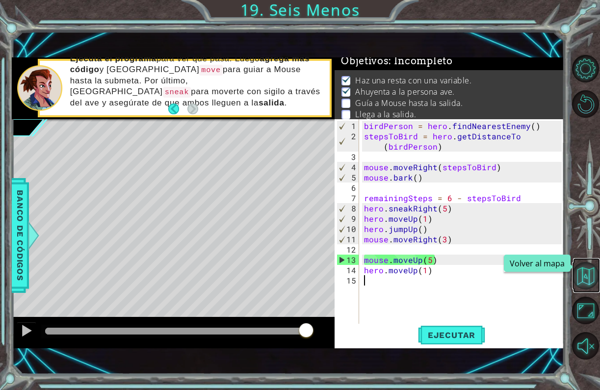
click at [581, 284] on button "Volver al mapa" at bounding box center [585, 275] width 27 height 27
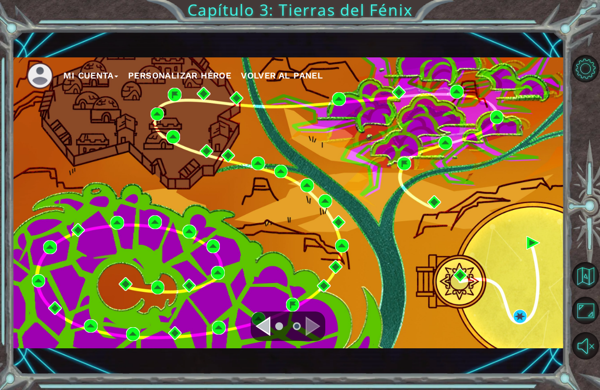
click at [261, 323] on div "Navigate to the previous page" at bounding box center [263, 326] width 15 height 20
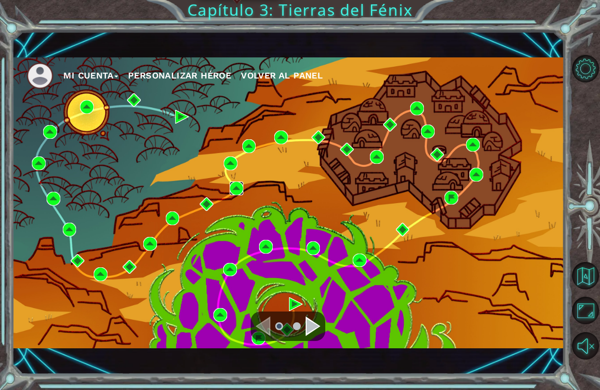
click at [235, 185] on img at bounding box center [237, 188] width 14 height 14
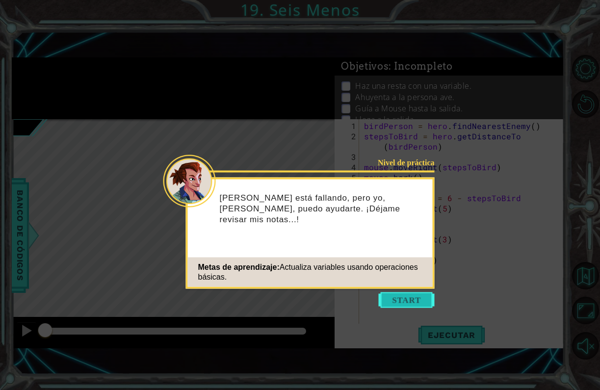
click at [414, 299] on button "Start" at bounding box center [407, 300] width 56 height 16
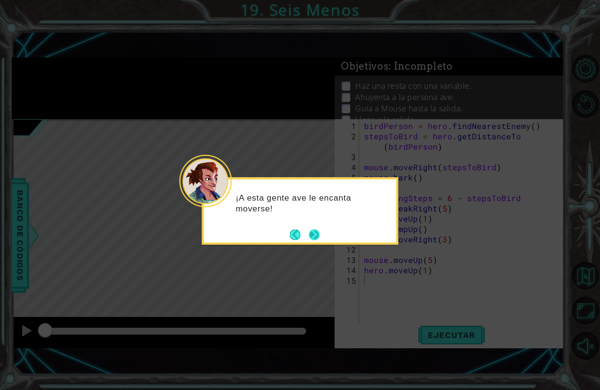
click at [308, 234] on button "Next" at bounding box center [313, 234] width 11 height 11
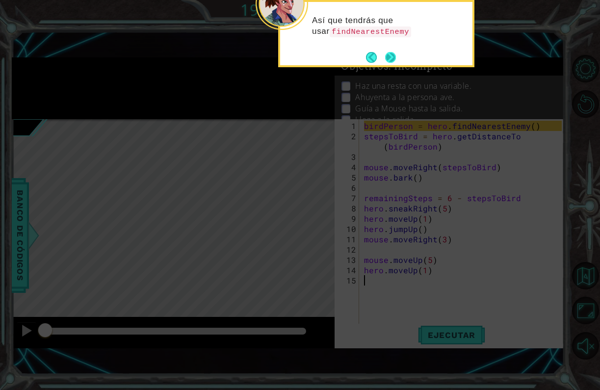
click at [393, 60] on button "Next" at bounding box center [390, 56] width 11 height 11
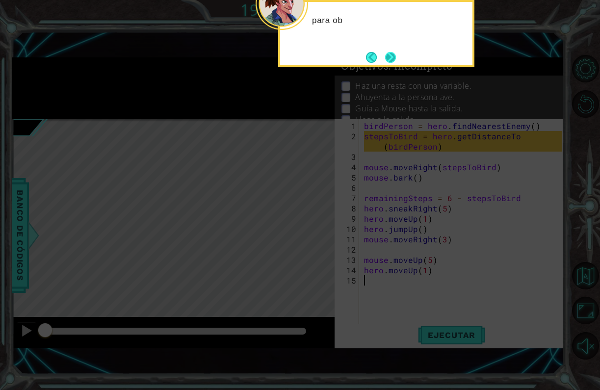
click at [393, 60] on button "Next" at bounding box center [389, 56] width 11 height 11
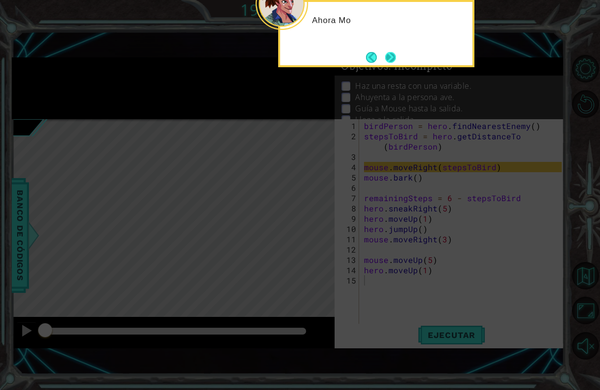
click at [393, 60] on button "Next" at bounding box center [390, 56] width 11 height 11
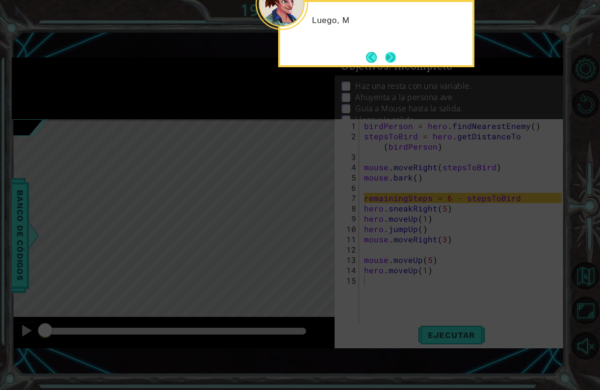
click at [393, 60] on button "Next" at bounding box center [390, 56] width 11 height 11
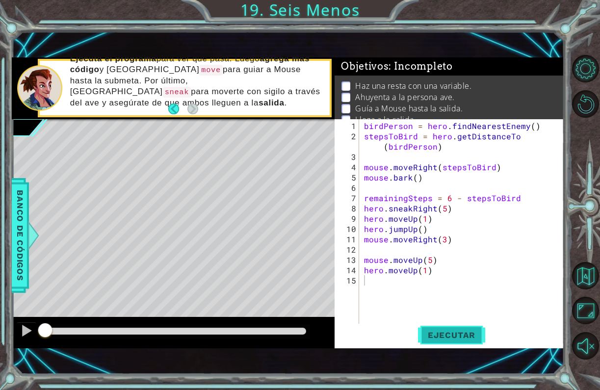
click at [426, 338] on span "Ejecutar" at bounding box center [451, 335] width 67 height 10
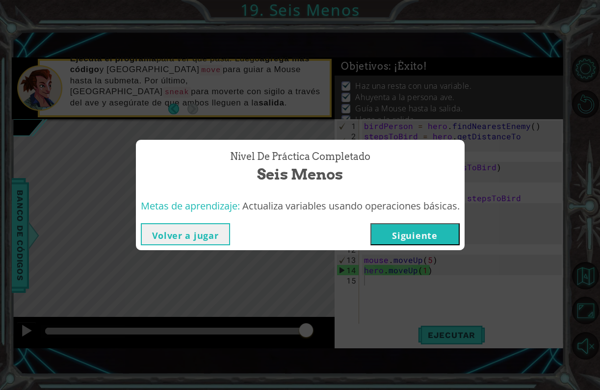
click at [409, 232] on button "Siguiente" at bounding box center [414, 234] width 89 height 22
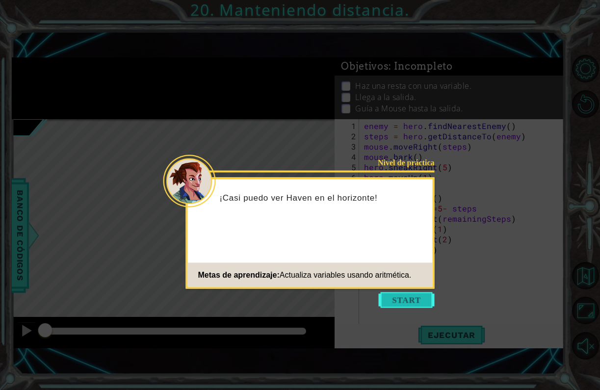
click at [404, 303] on button "Start" at bounding box center [407, 300] width 56 height 16
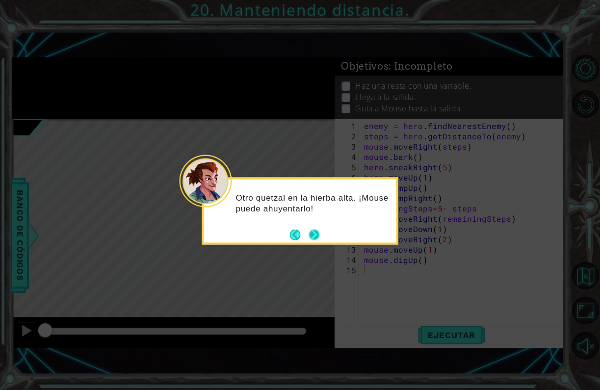
click at [314, 235] on button "Next" at bounding box center [313, 234] width 11 height 11
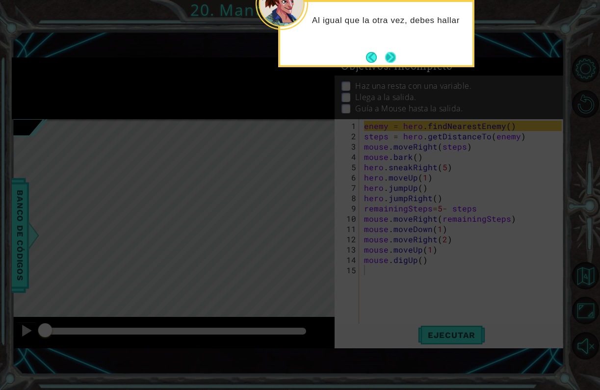
click at [392, 58] on button "Next" at bounding box center [390, 57] width 11 height 11
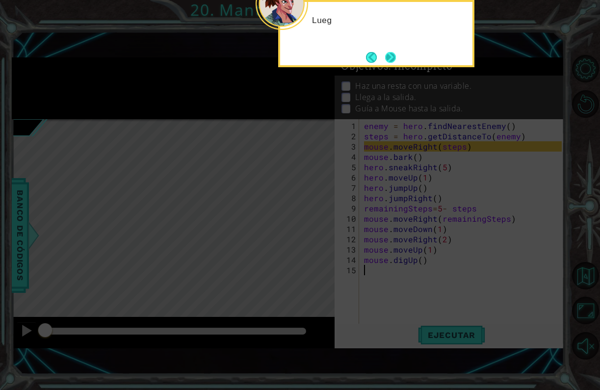
click at [392, 58] on button "Next" at bounding box center [390, 57] width 11 height 11
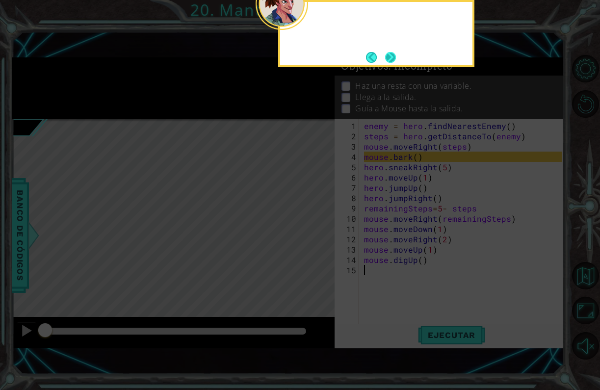
click at [392, 58] on button "Next" at bounding box center [390, 57] width 11 height 11
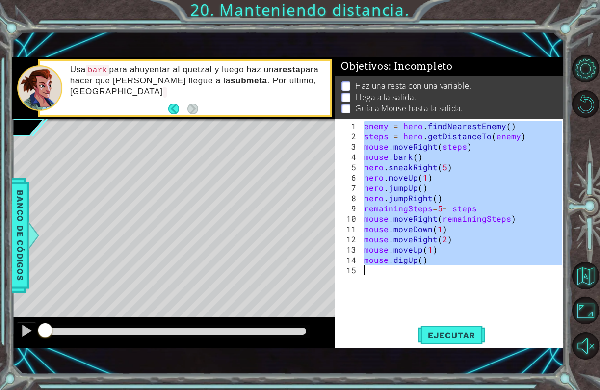
drag, startPoint x: 352, startPoint y: 122, endPoint x: 360, endPoint y: 287, distance: 165.5
click at [361, 287] on div "1 2 3 4 5 6 7 8 9 10 11 12 13 14 15 enemy = hero . findNearestEnemy ( ) steps =…" at bounding box center [447, 222] width 227 height 206
type textarea "mouse.digUp()"
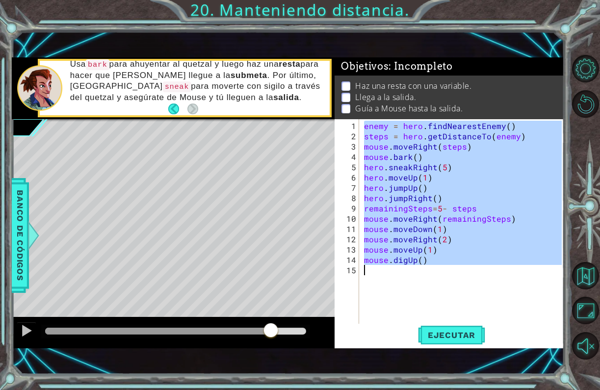
click at [271, 330] on div at bounding box center [175, 331] width 261 height 7
drag, startPoint x: 271, startPoint y: 330, endPoint x: 289, endPoint y: 333, distance: 18.9
click at [289, 333] on div at bounding box center [290, 331] width 18 height 18
click at [424, 340] on button "Ejecutar" at bounding box center [451, 335] width 67 height 23
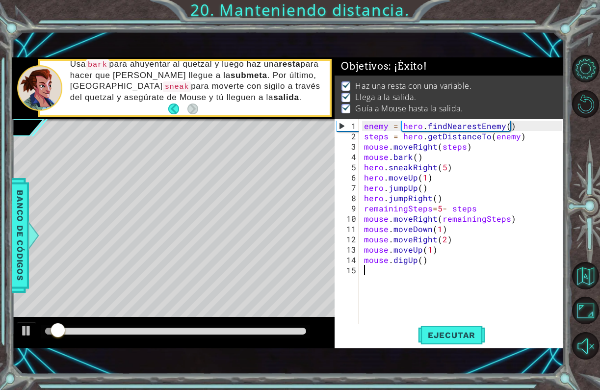
click at [274, 332] on div at bounding box center [175, 331] width 261 height 7
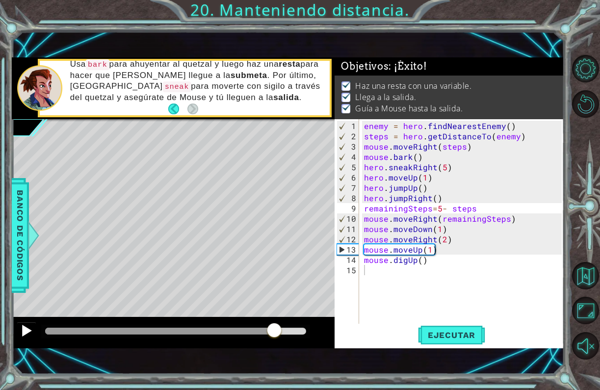
click at [26, 333] on div at bounding box center [26, 330] width 13 height 13
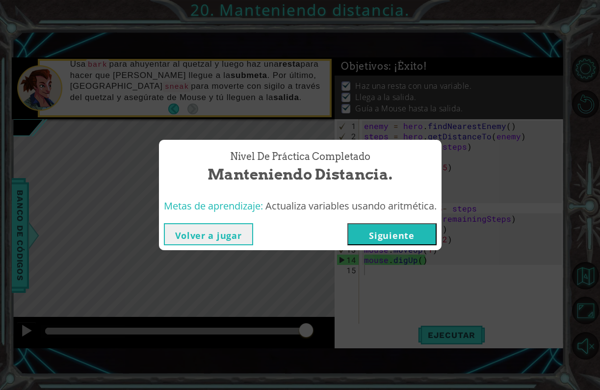
click at [385, 236] on button "Siguiente" at bounding box center [391, 234] width 89 height 22
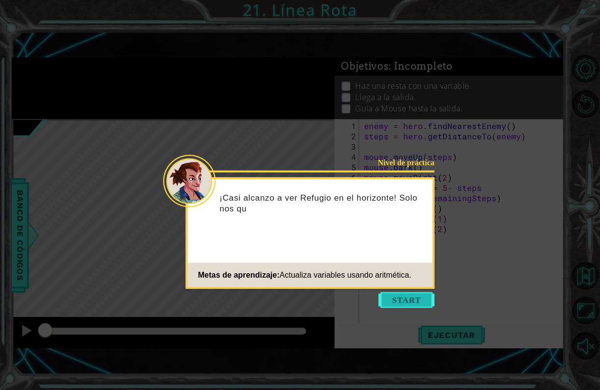
click at [392, 302] on button "Start" at bounding box center [407, 300] width 56 height 16
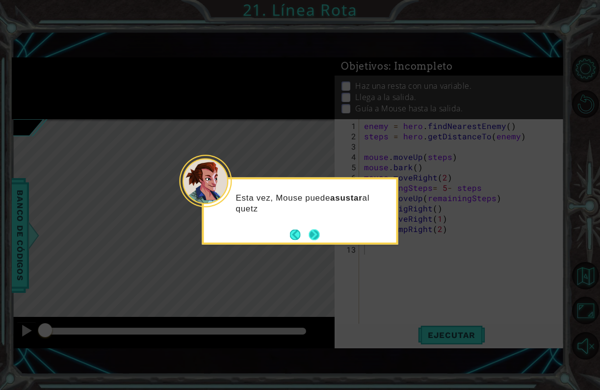
click at [318, 235] on button "Next" at bounding box center [313, 234] width 11 height 11
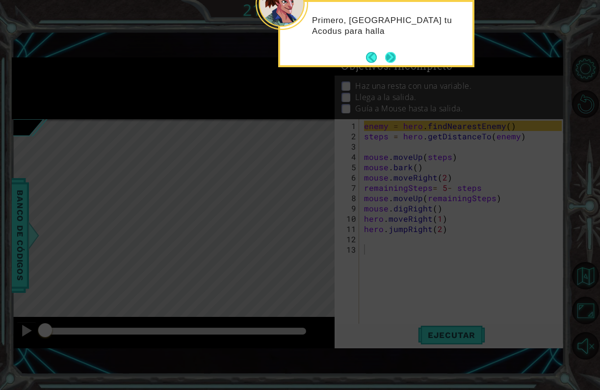
click at [386, 52] on button "Next" at bounding box center [390, 57] width 11 height 11
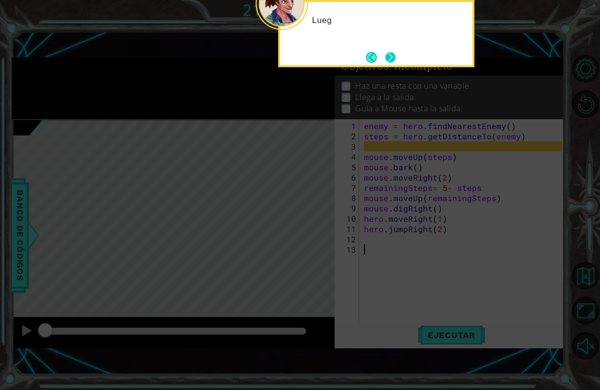
click at [386, 52] on button "Next" at bounding box center [390, 57] width 11 height 11
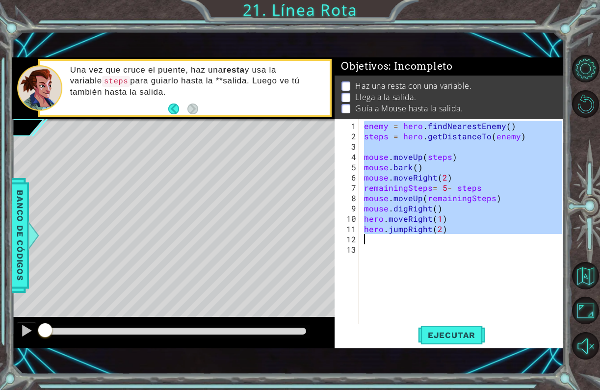
drag, startPoint x: 349, startPoint y: 122, endPoint x: 368, endPoint y: 232, distance: 112.1
click at [368, 232] on div "1 2 3 4 5 6 7 8 9 10 11 12 13 enemy = hero . findNearestEnemy ( ) steps = hero …" at bounding box center [447, 222] width 227 height 206
type textarea "hero.jumpRight(2)"
click at [272, 328] on div at bounding box center [175, 331] width 261 height 7
click at [22, 333] on div at bounding box center [26, 330] width 13 height 13
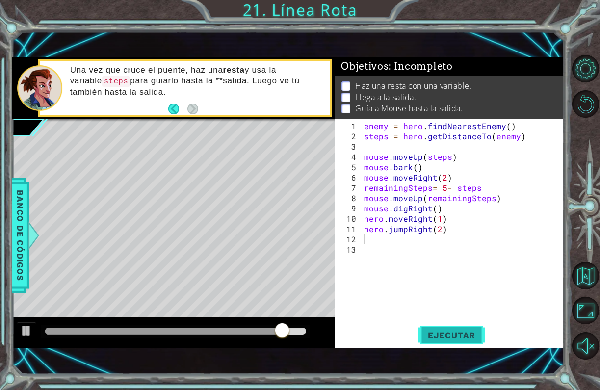
click at [427, 333] on span "Ejecutar" at bounding box center [451, 335] width 67 height 10
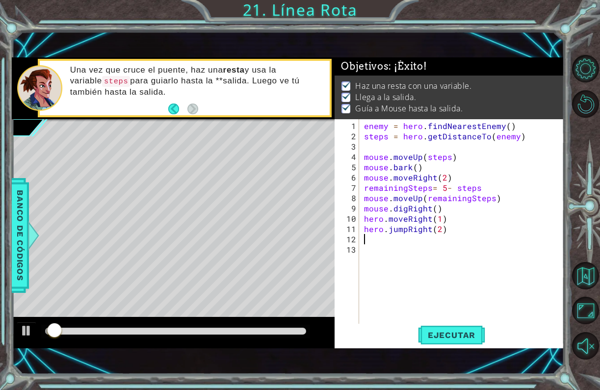
click at [280, 331] on div at bounding box center [175, 331] width 261 height 7
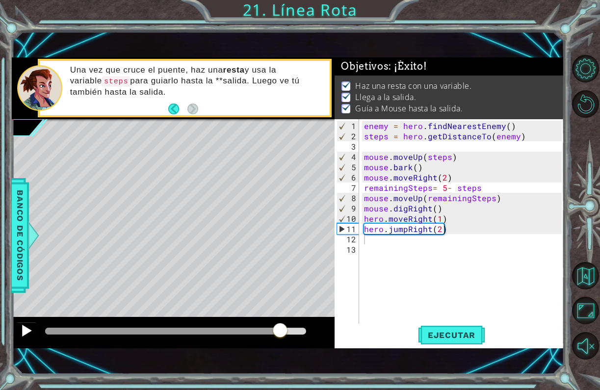
click at [25, 332] on div at bounding box center [26, 330] width 13 height 13
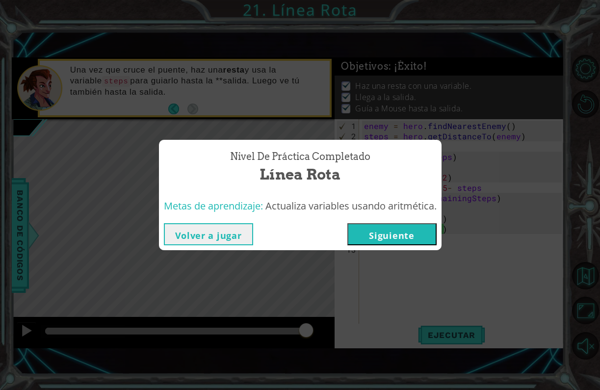
click at [404, 238] on button "Siguiente" at bounding box center [391, 234] width 89 height 22
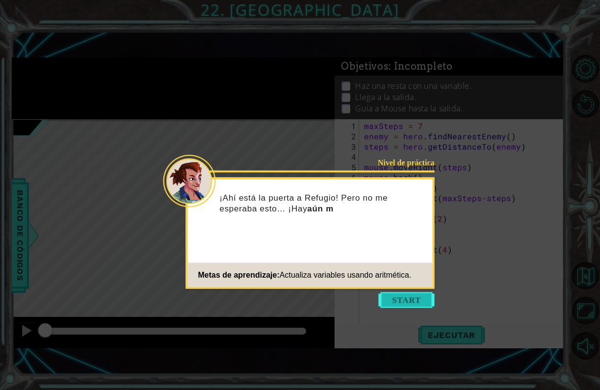
click at [398, 301] on button "Start" at bounding box center [407, 300] width 56 height 16
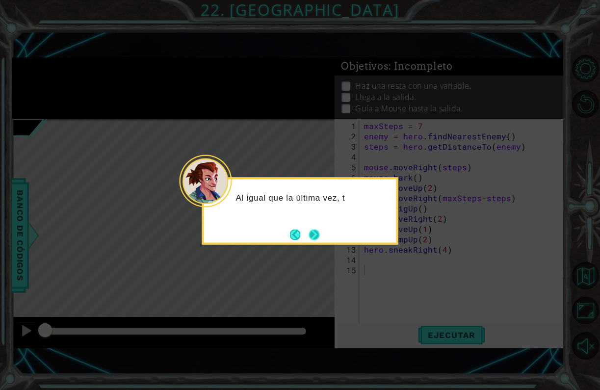
click at [313, 234] on button "Next" at bounding box center [313, 234] width 11 height 11
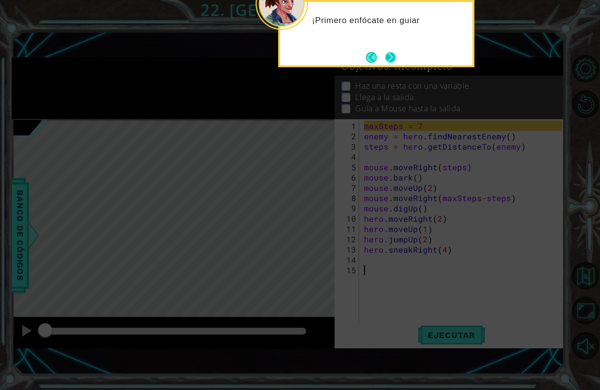
click at [394, 59] on button "Next" at bounding box center [390, 57] width 11 height 11
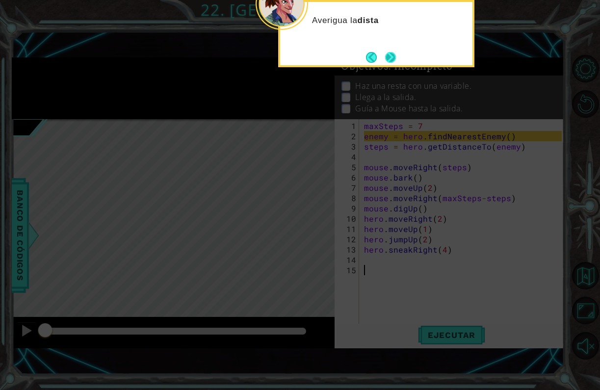
click at [393, 58] on button "Next" at bounding box center [390, 57] width 11 height 11
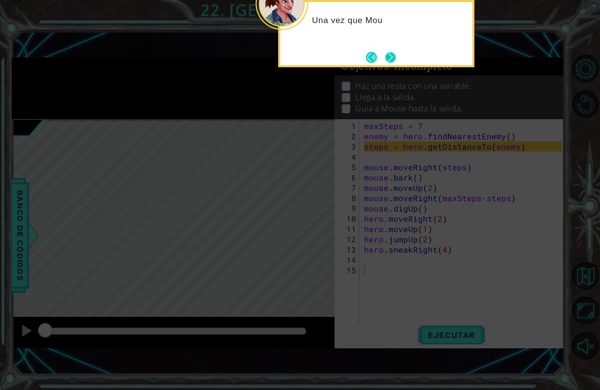
click at [393, 58] on button "Next" at bounding box center [390, 57] width 11 height 11
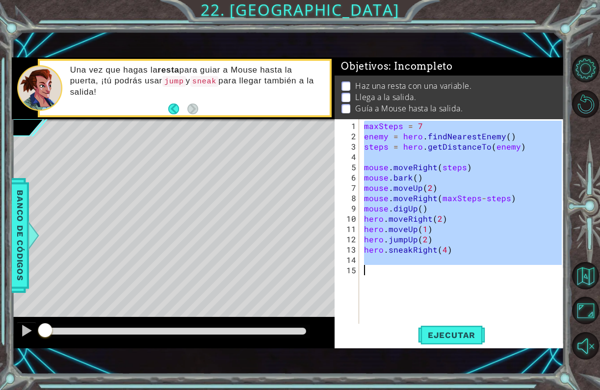
drag, startPoint x: 353, startPoint y: 121, endPoint x: 355, endPoint y: 270, distance: 149.1
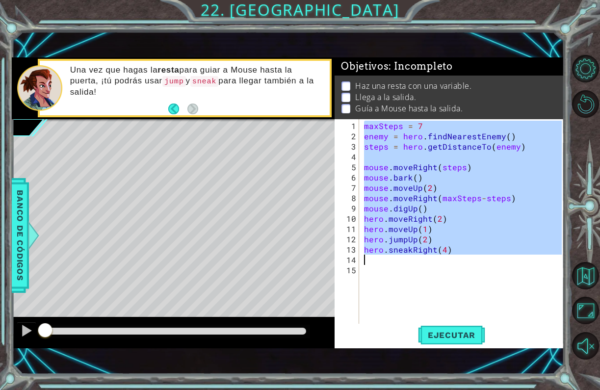
drag, startPoint x: 343, startPoint y: 124, endPoint x: 342, endPoint y: 257, distance: 133.9
type textarea "hero.sneakRight(4)"
drag, startPoint x: 343, startPoint y: 124, endPoint x: 335, endPoint y: 259, distance: 135.6
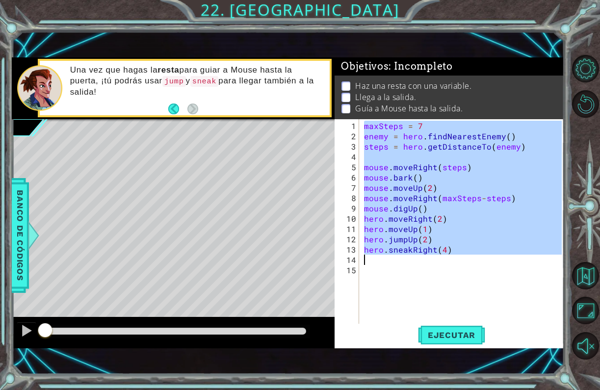
click at [335, 259] on div "hero.sneakRight(4) 1 2 3 4 5 6 7 8 9 10 11 12 13 14 15 maxSteps = 7 enemy = her…" at bounding box center [447, 222] width 227 height 206
click at [425, 337] on span "Ejecutar" at bounding box center [451, 335] width 67 height 10
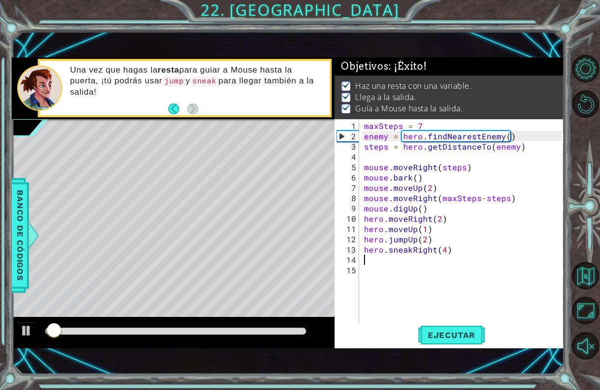
click at [282, 332] on div at bounding box center [175, 331] width 261 height 7
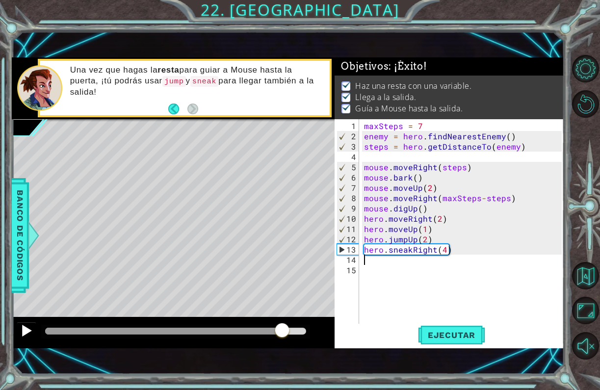
click at [27, 332] on div at bounding box center [26, 330] width 13 height 13
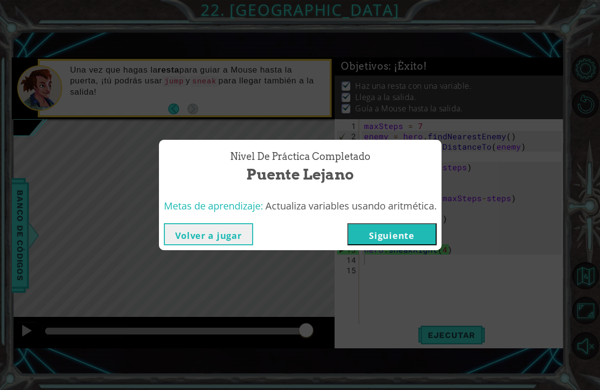
click at [371, 227] on button "Siguiente" at bounding box center [391, 234] width 89 height 22
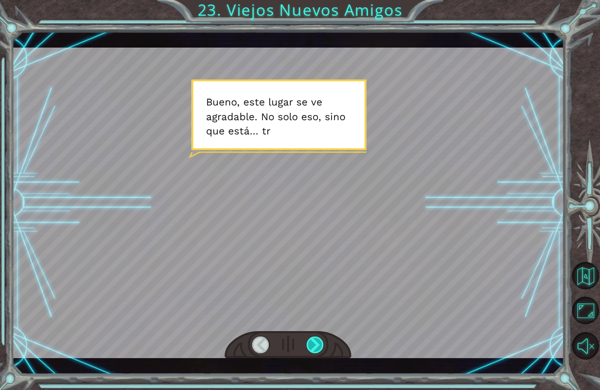
click at [315, 345] on div at bounding box center [316, 344] width 18 height 17
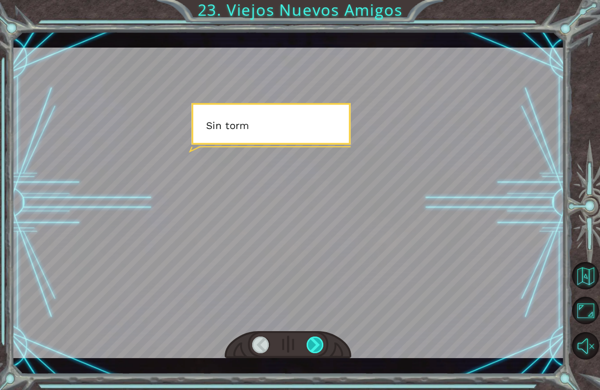
click at [315, 345] on div at bounding box center [316, 344] width 18 height 17
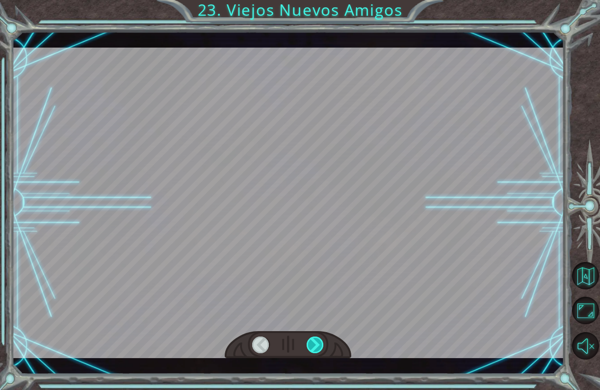
click at [315, 345] on div at bounding box center [316, 344] width 18 height 17
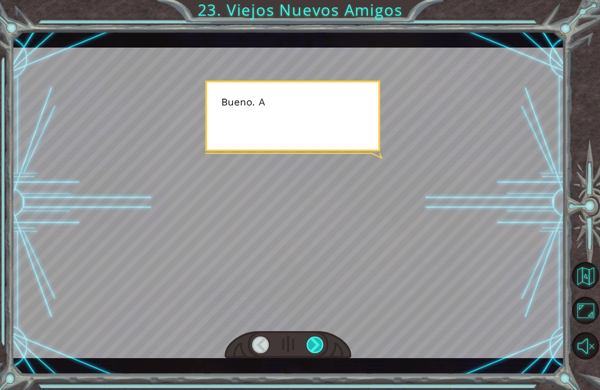
click at [315, 345] on div at bounding box center [316, 344] width 18 height 17
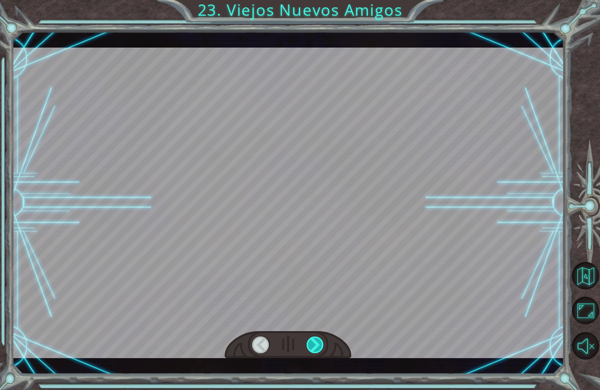
click at [315, 345] on div at bounding box center [316, 344] width 18 height 17
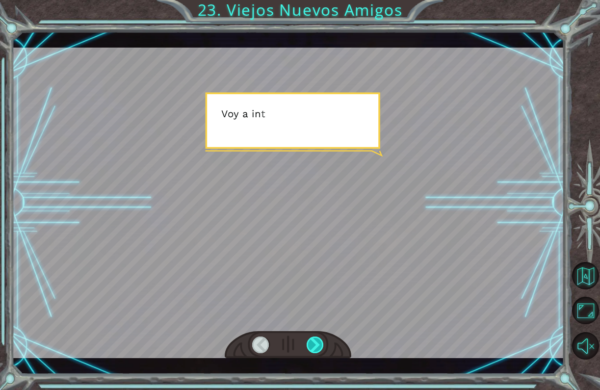
click at [315, 345] on div at bounding box center [316, 344] width 18 height 17
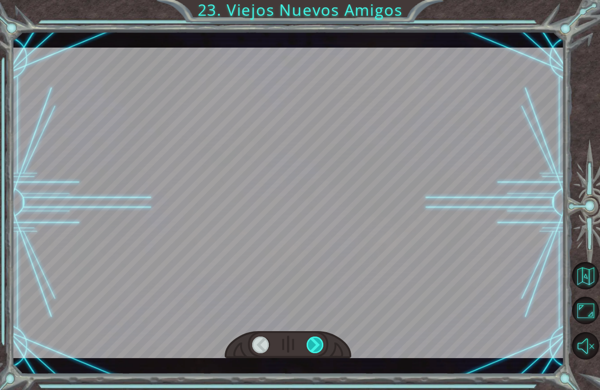
click at [315, 345] on div at bounding box center [316, 344] width 18 height 17
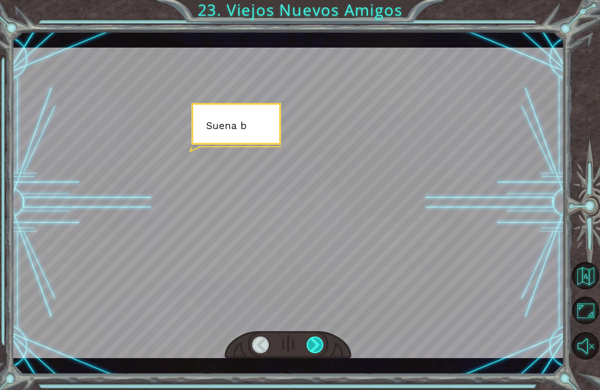
click at [315, 345] on div at bounding box center [316, 344] width 18 height 17
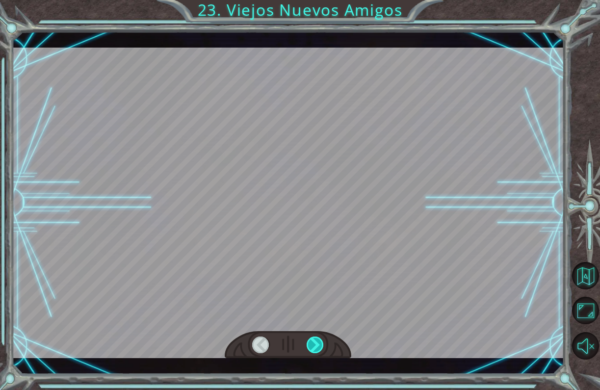
click at [315, 345] on div at bounding box center [316, 344] width 18 height 17
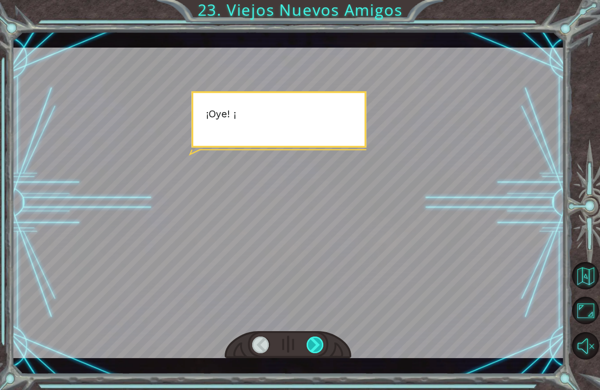
click at [315, 345] on div at bounding box center [316, 344] width 18 height 17
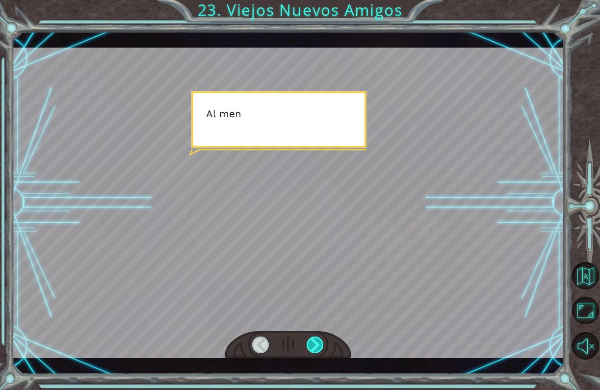
click at [315, 345] on div at bounding box center [316, 344] width 18 height 17
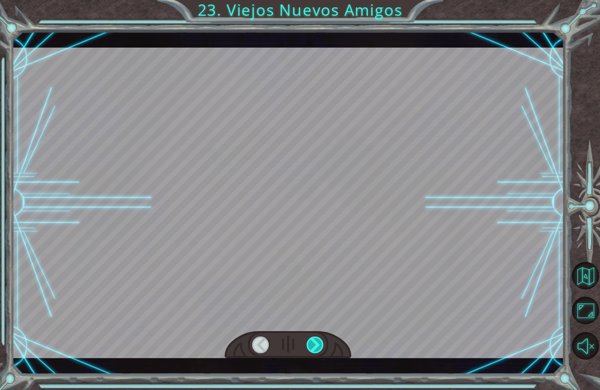
click at [315, 345] on div at bounding box center [316, 344] width 18 height 17
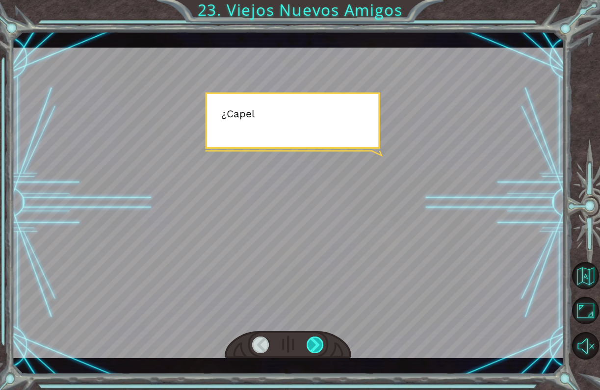
click at [315, 345] on div at bounding box center [316, 344] width 18 height 17
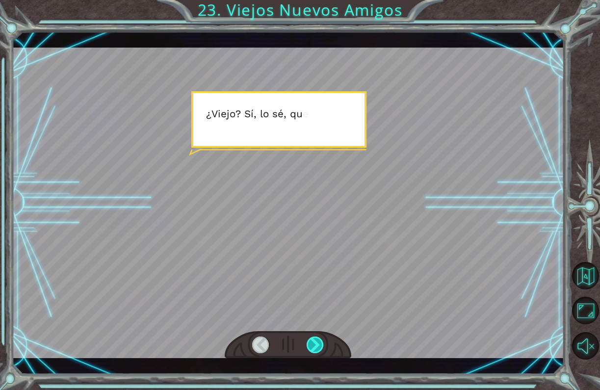
click at [315, 345] on div at bounding box center [316, 344] width 18 height 17
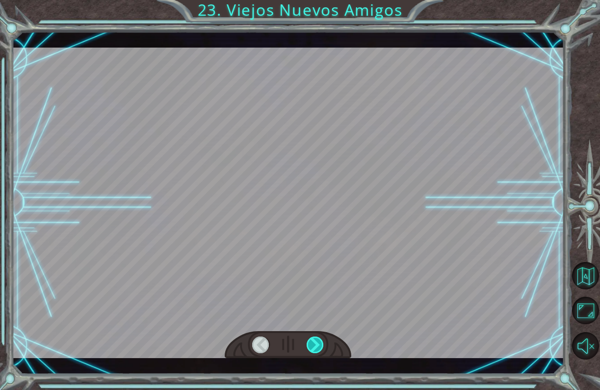
click at [315, 345] on div at bounding box center [316, 344] width 18 height 17
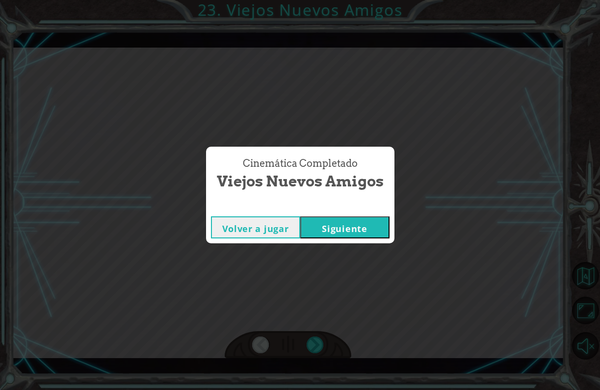
click at [339, 223] on button "Siguiente" at bounding box center [344, 227] width 89 height 22
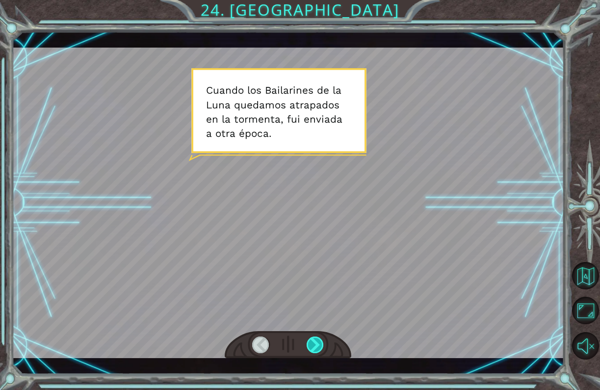
click at [314, 342] on div at bounding box center [316, 344] width 18 height 17
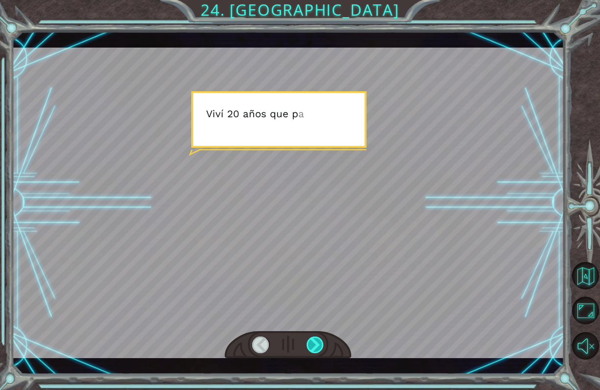
click at [314, 342] on div at bounding box center [316, 344] width 18 height 17
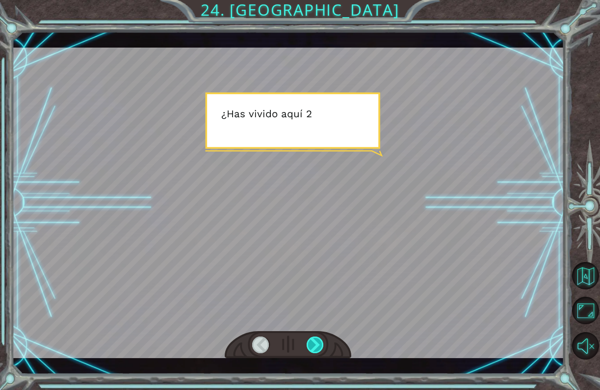
click at [314, 342] on div at bounding box center [316, 344] width 18 height 17
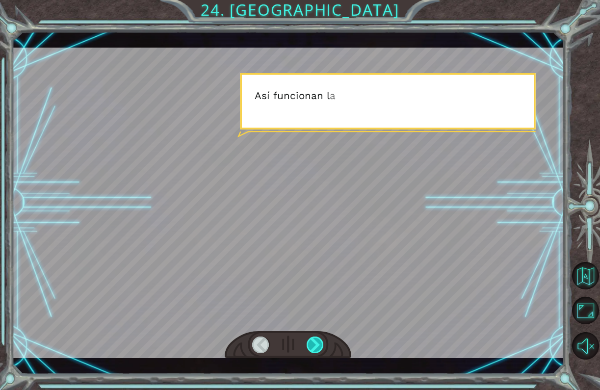
click at [314, 342] on div at bounding box center [316, 344] width 18 height 17
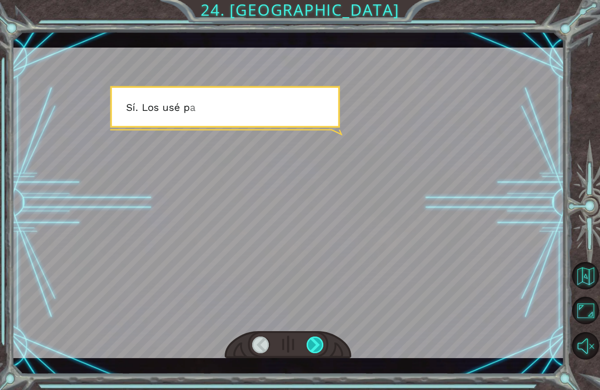
click at [314, 342] on div at bounding box center [316, 344] width 18 height 17
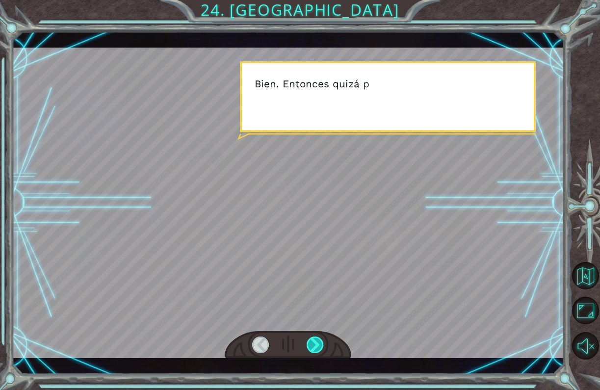
click at [314, 342] on div at bounding box center [316, 344] width 18 height 17
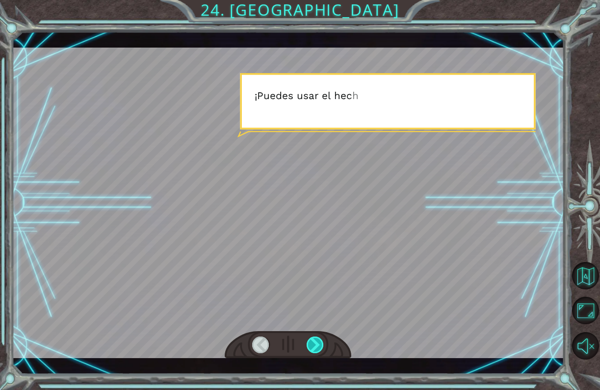
click at [314, 342] on div at bounding box center [316, 344] width 18 height 17
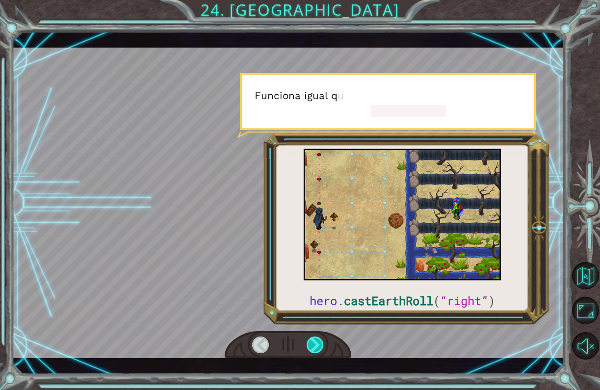
click at [314, 342] on div at bounding box center [316, 344] width 18 height 17
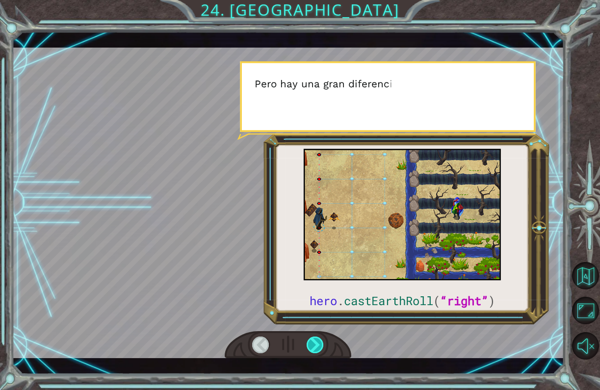
click at [314, 342] on div at bounding box center [316, 344] width 18 height 17
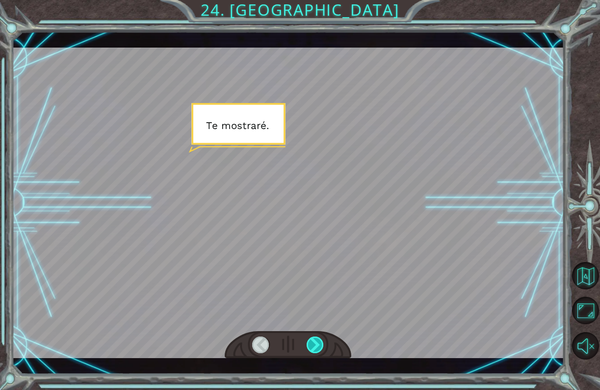
click at [314, 342] on div at bounding box center [316, 344] width 18 height 17
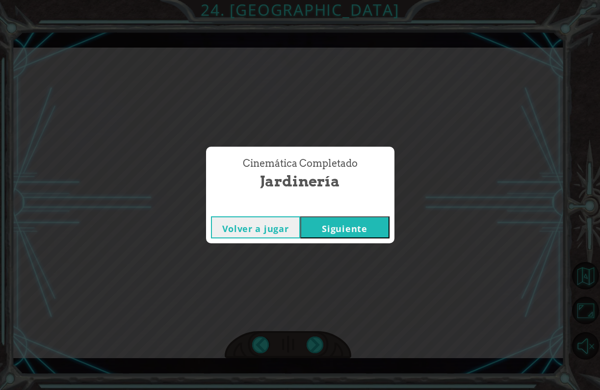
click at [343, 233] on button "Siguiente" at bounding box center [344, 227] width 89 height 22
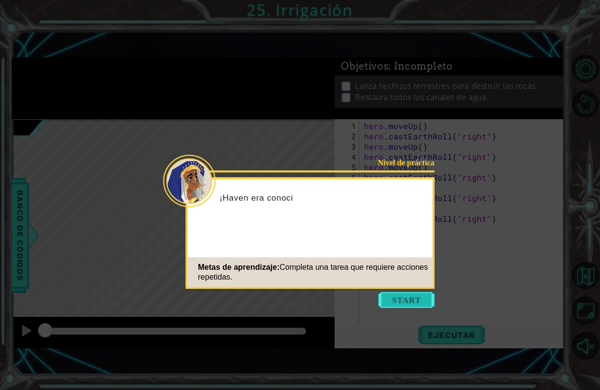
click at [391, 302] on button "Start" at bounding box center [407, 300] width 56 height 16
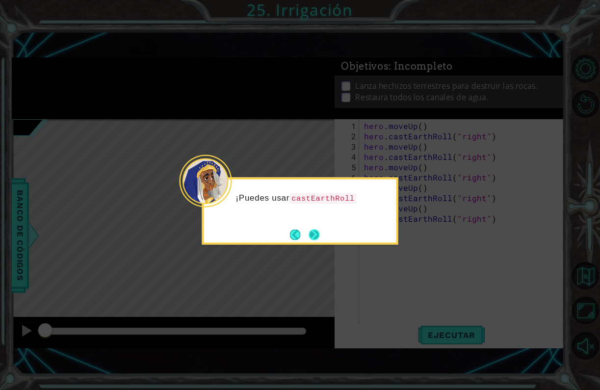
click at [312, 236] on button "Next" at bounding box center [313, 234] width 11 height 11
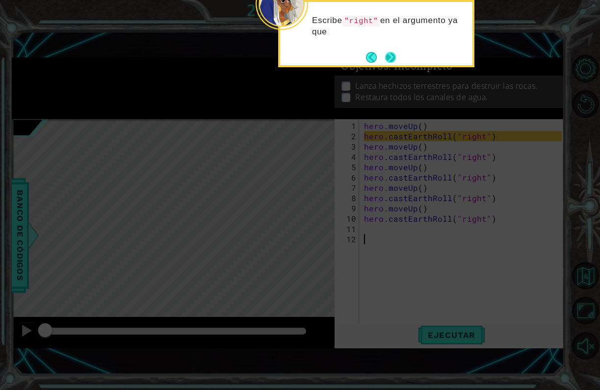
click at [390, 58] on button "Next" at bounding box center [390, 57] width 11 height 11
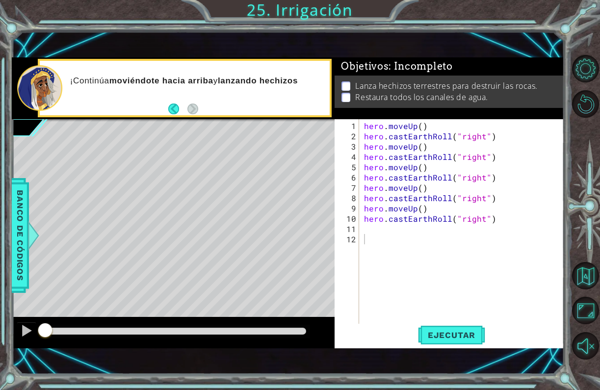
click at [331, 198] on div "1 ההההההההההההההההההההההההההההההההההההההההההההההההההההההההההההההההההההההההההההה…" at bounding box center [288, 202] width 552 height 291
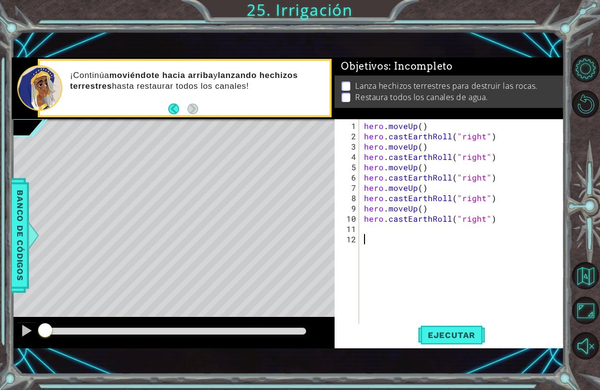
drag, startPoint x: 344, startPoint y: 127, endPoint x: 343, endPoint y: 174, distance: 47.6
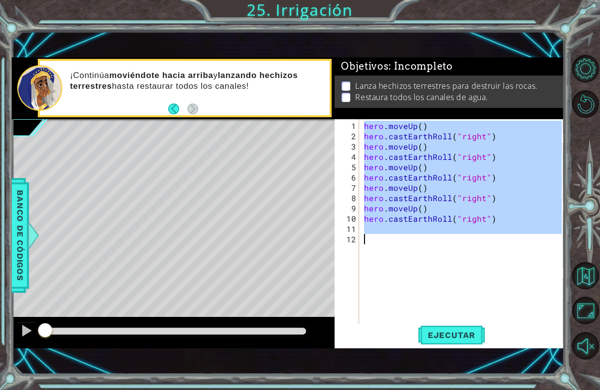
drag, startPoint x: 345, startPoint y: 125, endPoint x: 336, endPoint y: 241, distance: 116.5
click at [336, 241] on div "1 2 3 4 5 6 7 8 9 10 11 12" at bounding box center [347, 222] width 23 height 206
click at [333, 249] on div "1 ההההההההההההההההההההההההההההההההההההההההההההההההההההההההההההההההההההההההההההה…" at bounding box center [288, 202] width 552 height 291
click at [433, 337] on span "Ejecutar" at bounding box center [451, 335] width 67 height 10
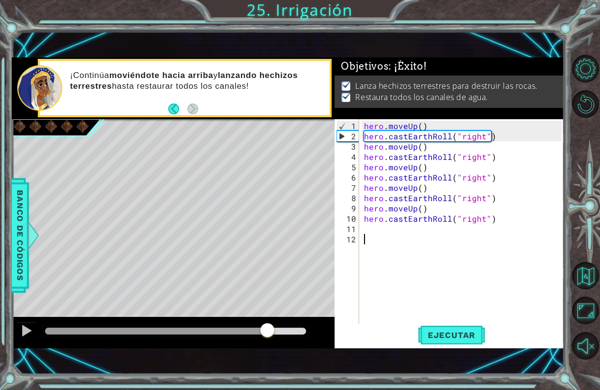
click at [268, 328] on div at bounding box center [175, 331] width 261 height 7
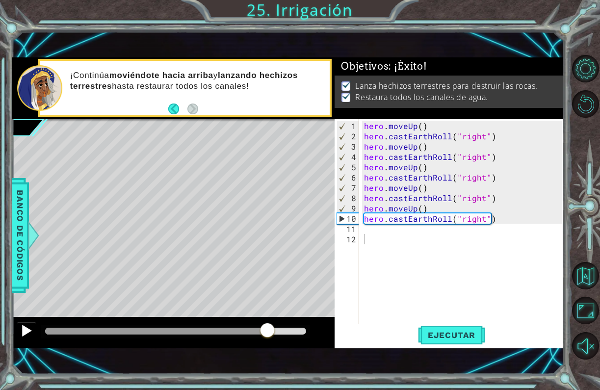
click at [25, 334] on div at bounding box center [26, 330] width 13 height 13
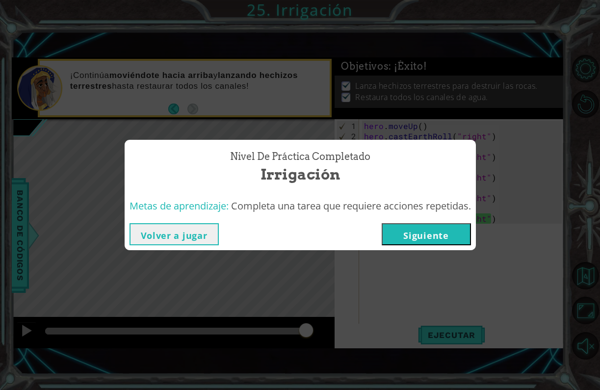
click at [417, 230] on button "Siguiente" at bounding box center [426, 234] width 89 height 22
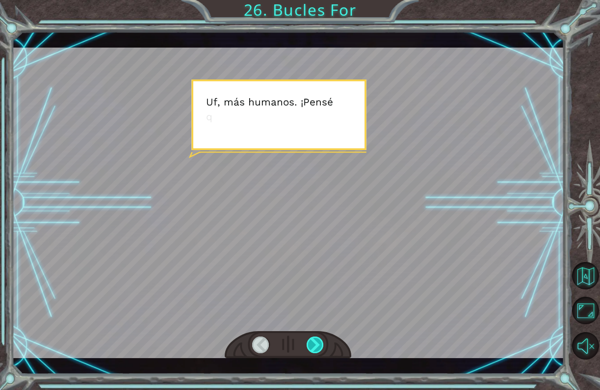
click at [318, 342] on div at bounding box center [316, 344] width 18 height 17
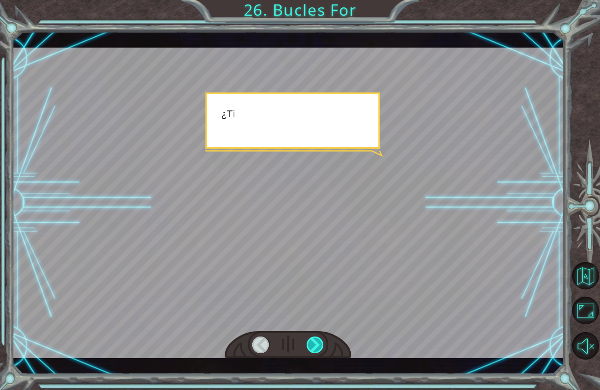
click at [318, 342] on div at bounding box center [316, 344] width 18 height 17
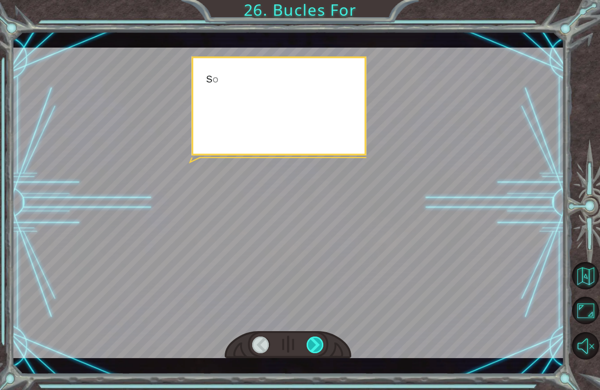
click at [318, 342] on div at bounding box center [316, 344] width 18 height 17
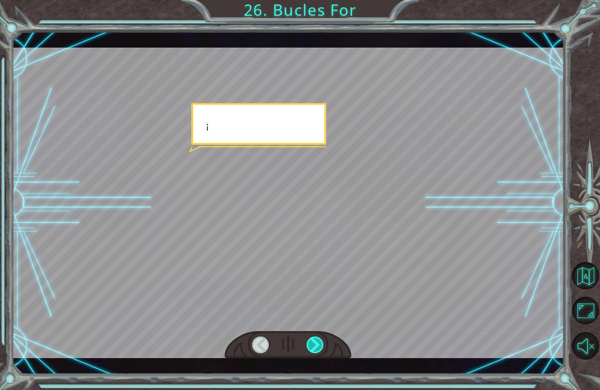
click at [318, 342] on div at bounding box center [316, 344] width 18 height 17
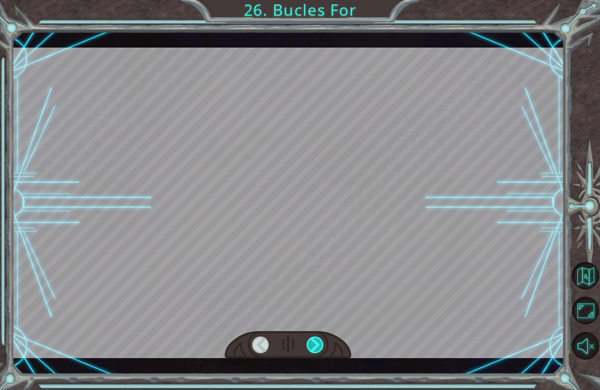
click at [318, 342] on div at bounding box center [316, 344] width 18 height 17
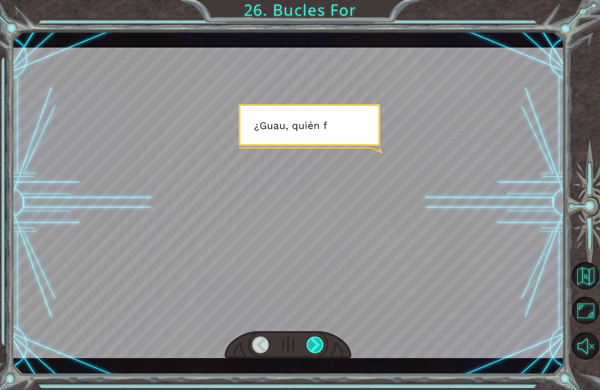
click at [315, 346] on div at bounding box center [316, 344] width 18 height 17
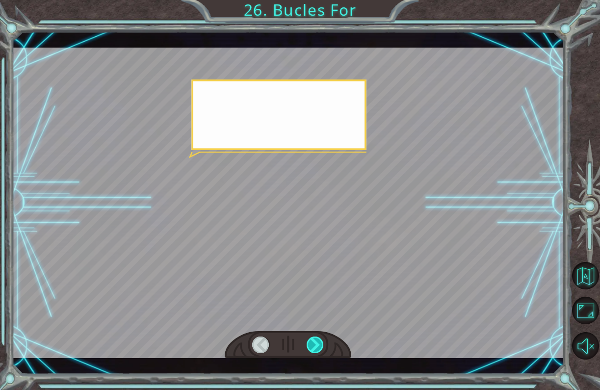
click at [315, 346] on div at bounding box center [316, 344] width 18 height 17
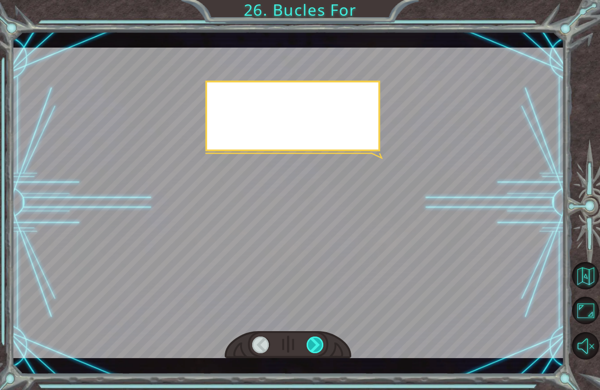
click at [315, 346] on div at bounding box center [316, 344] width 18 height 17
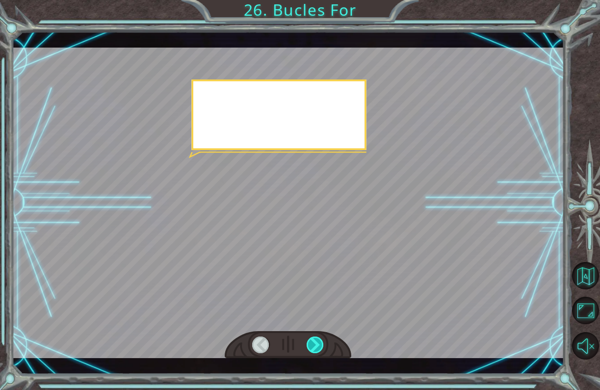
click at [315, 346] on div at bounding box center [316, 344] width 18 height 17
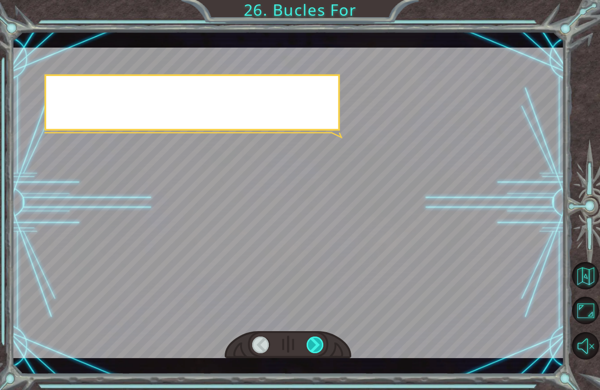
click at [315, 346] on div at bounding box center [316, 344] width 18 height 17
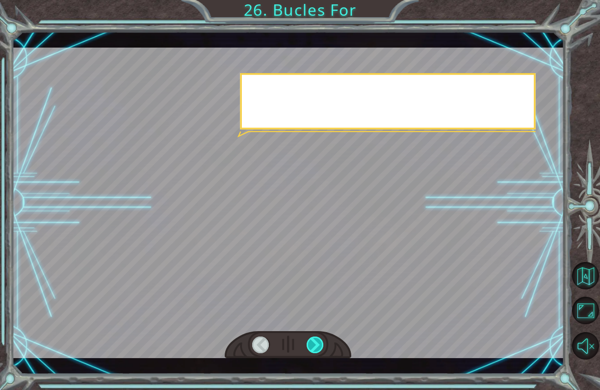
click at [315, 346] on div at bounding box center [316, 344] width 18 height 17
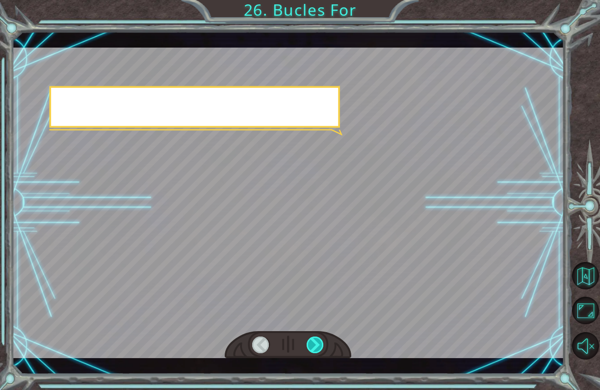
click at [315, 346] on div at bounding box center [316, 344] width 18 height 17
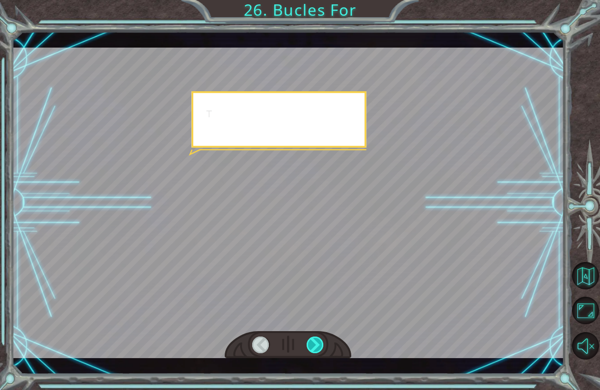
click at [315, 346] on div at bounding box center [316, 344] width 18 height 17
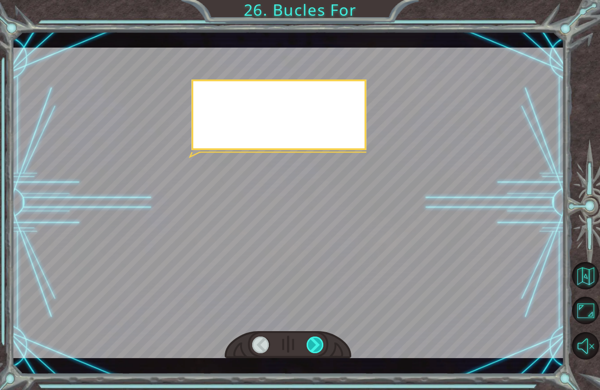
click at [315, 346] on div at bounding box center [316, 344] width 18 height 17
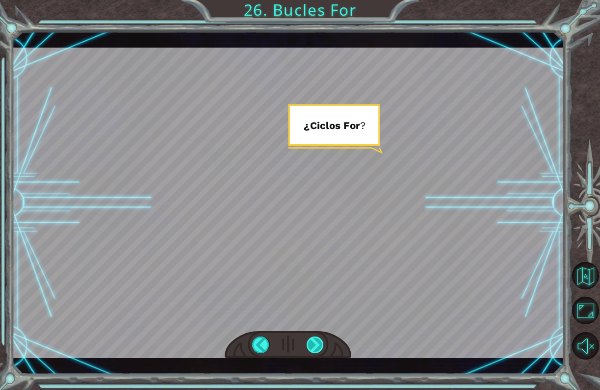
click at [315, 346] on div at bounding box center [316, 344] width 18 height 17
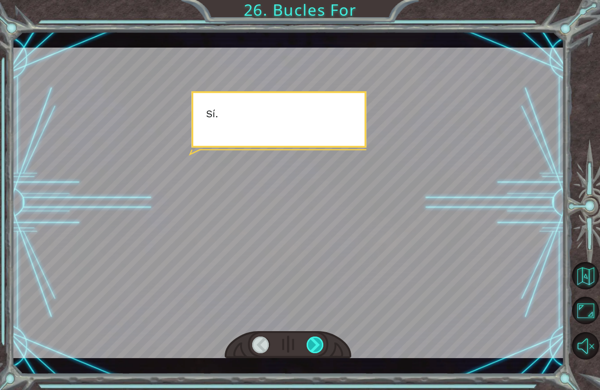
click at [315, 346] on div at bounding box center [316, 344] width 18 height 17
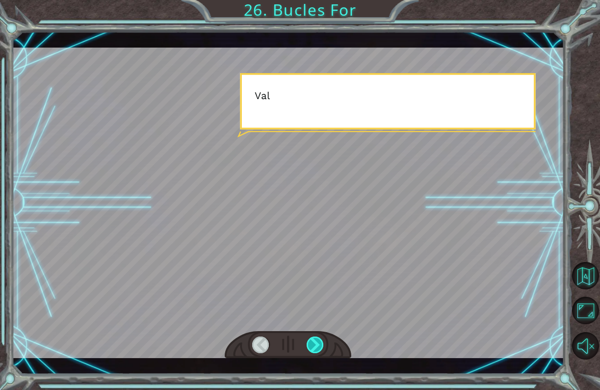
click at [315, 346] on div at bounding box center [316, 344] width 18 height 17
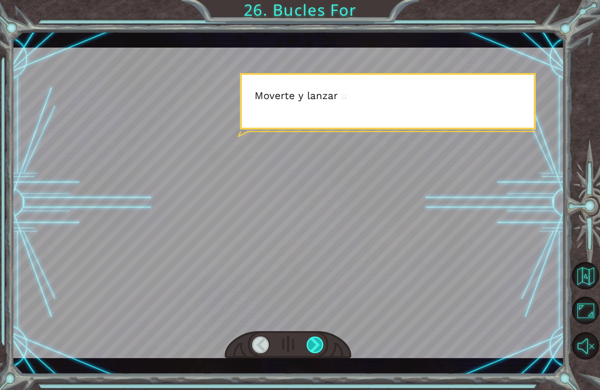
click at [315, 346] on div at bounding box center [316, 344] width 18 height 17
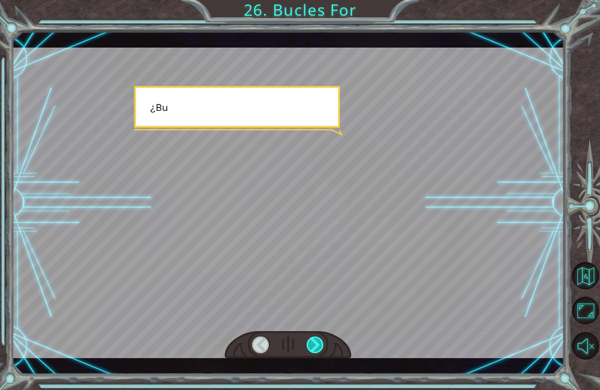
click at [315, 346] on div at bounding box center [316, 344] width 18 height 17
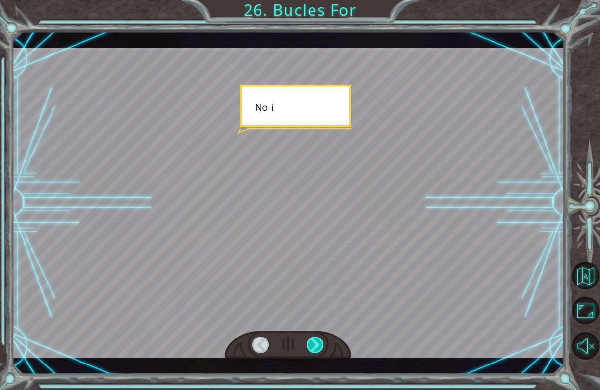
click at [315, 346] on div at bounding box center [316, 344] width 18 height 17
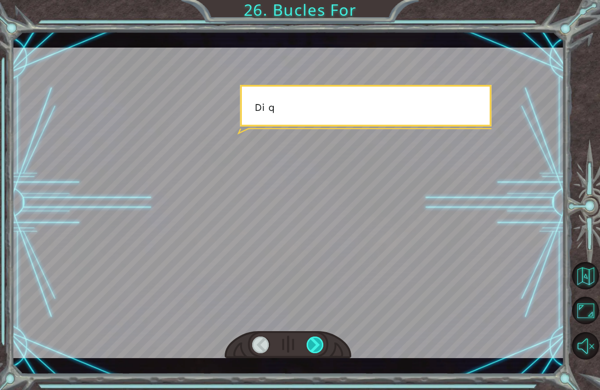
click at [315, 346] on div at bounding box center [316, 344] width 18 height 17
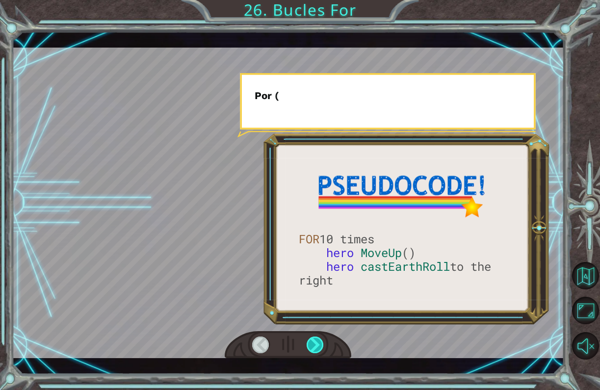
click at [315, 346] on div at bounding box center [316, 344] width 18 height 17
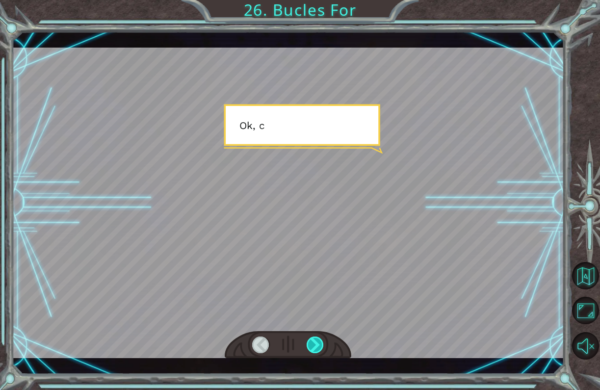
click at [315, 346] on div at bounding box center [316, 344] width 18 height 17
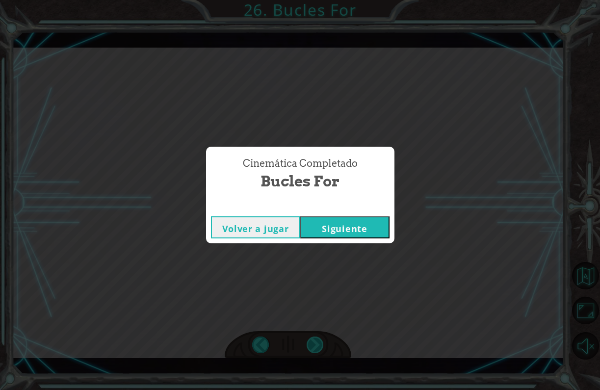
click at [315, 346] on div "Cinemática Completado Bucles For Volver a jugar [GEOGRAPHIC_DATA]" at bounding box center [300, 195] width 600 height 390
click at [312, 303] on div "Cinemática Completado Bucles For Volver a jugar [GEOGRAPHIC_DATA]" at bounding box center [300, 195] width 600 height 390
click at [361, 314] on div "Cinemática Completado Bucles For Volver a jugar [GEOGRAPHIC_DATA]" at bounding box center [300, 195] width 600 height 390
click at [384, 341] on div "Cinemática Completado Bucles For Volver a jugar [GEOGRAPHIC_DATA]" at bounding box center [300, 195] width 600 height 390
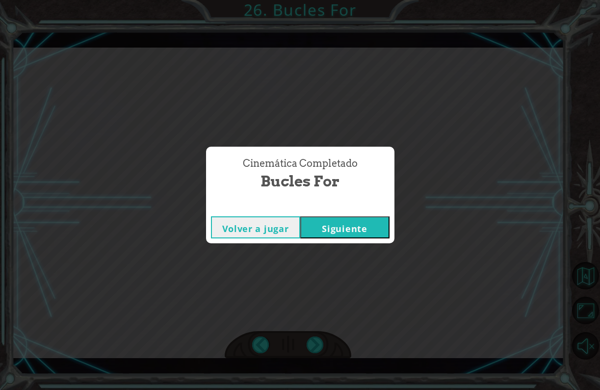
click at [456, 223] on div "Cinemática Completado Bucles For Volver a jugar [GEOGRAPHIC_DATA]" at bounding box center [300, 195] width 600 height 390
click at [365, 226] on button "Siguiente" at bounding box center [344, 227] width 89 height 22
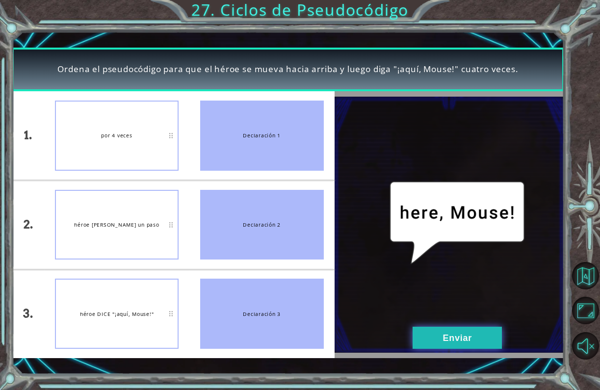
click at [428, 334] on button "Enviar" at bounding box center [456, 338] width 89 height 22
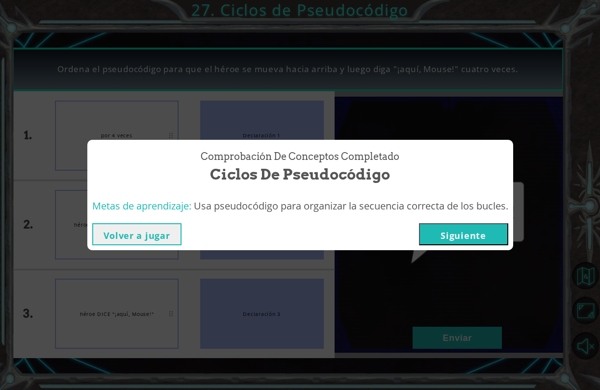
click at [455, 228] on button "Siguiente" at bounding box center [463, 234] width 89 height 22
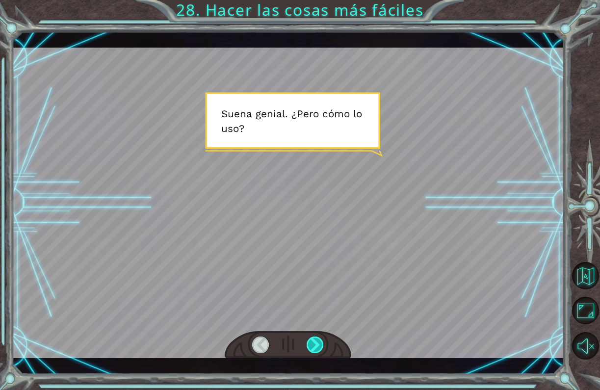
click at [315, 345] on div at bounding box center [316, 344] width 18 height 17
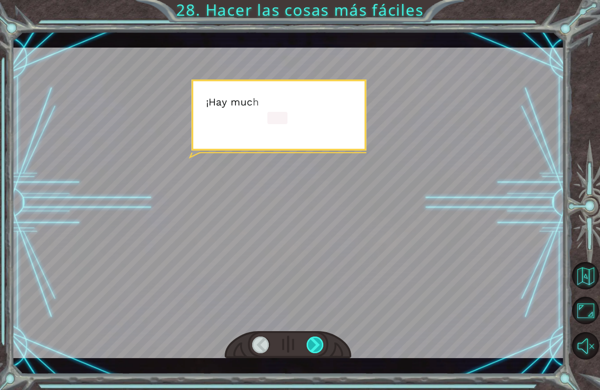
click at [315, 345] on div at bounding box center [316, 344] width 18 height 17
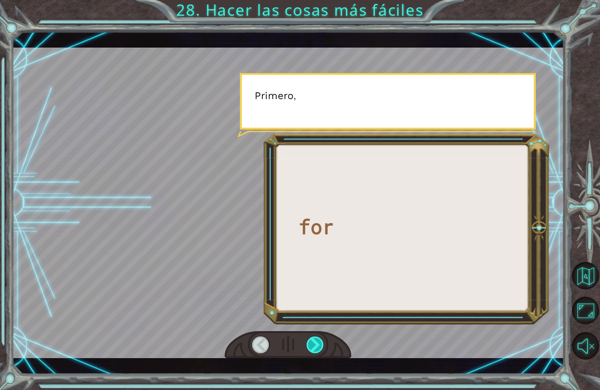
click at [315, 345] on div at bounding box center [316, 344] width 18 height 17
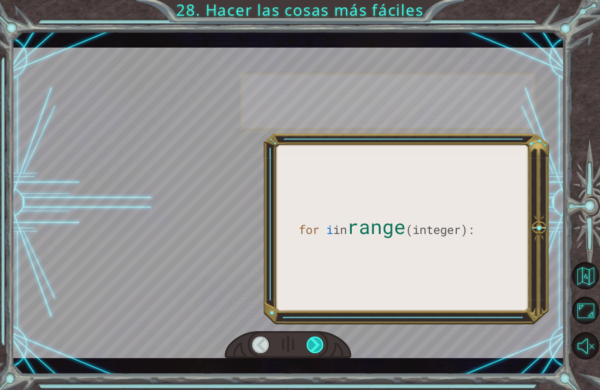
click at [315, 345] on div at bounding box center [316, 344] width 18 height 17
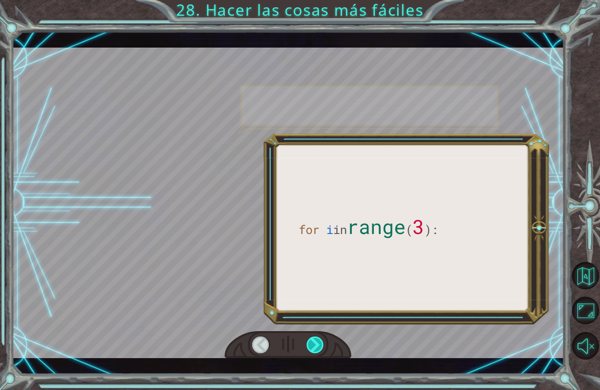
click at [315, 345] on div at bounding box center [316, 344] width 18 height 17
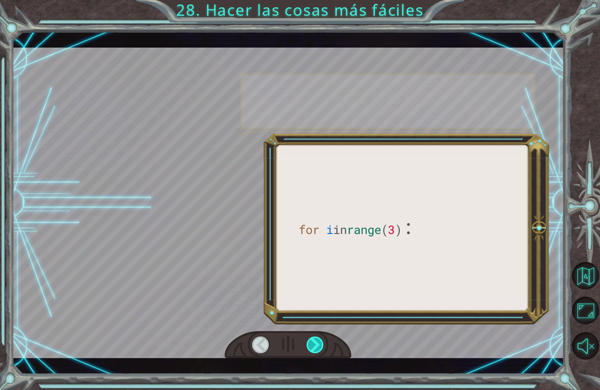
click at [315, 345] on div at bounding box center [316, 344] width 18 height 17
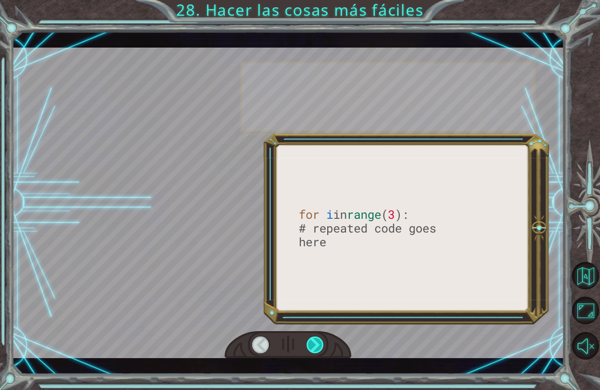
click at [315, 345] on div at bounding box center [316, 344] width 18 height 17
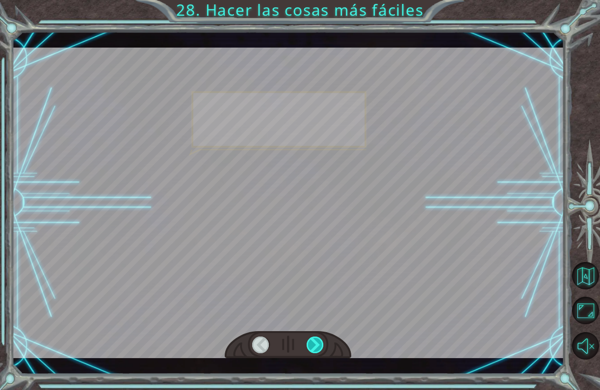
click at [315, 345] on div at bounding box center [316, 344] width 18 height 17
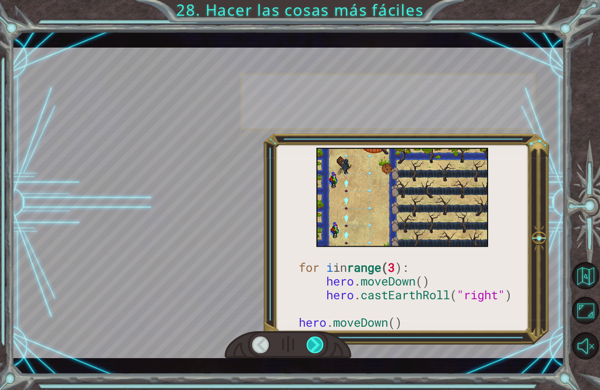
click at [315, 345] on div at bounding box center [316, 344] width 18 height 17
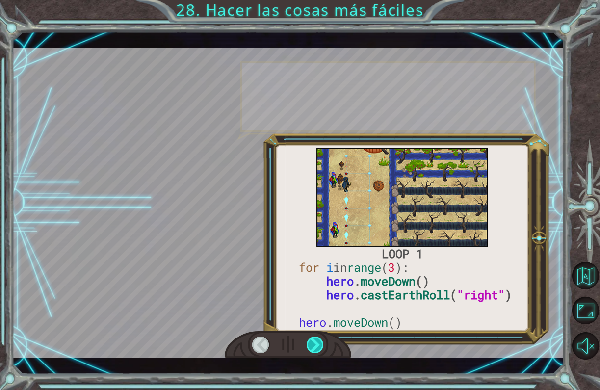
click at [315, 345] on div at bounding box center [316, 344] width 18 height 17
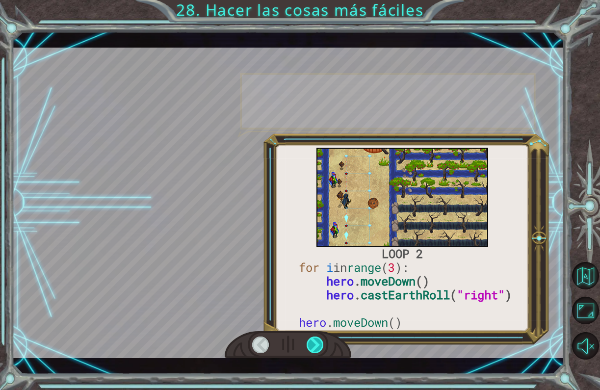
click at [315, 345] on div at bounding box center [316, 344] width 18 height 17
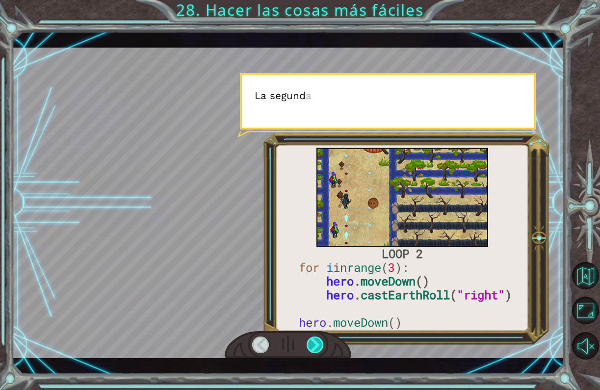
click at [315, 345] on div at bounding box center [316, 344] width 18 height 17
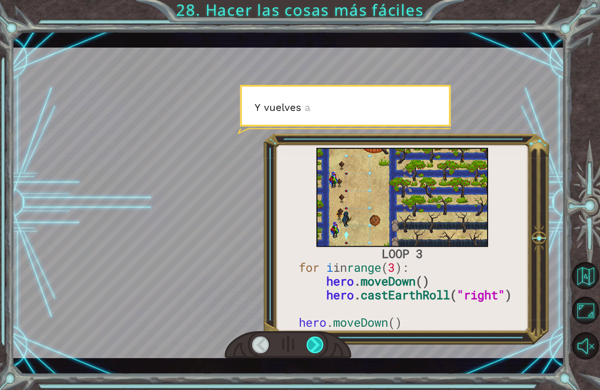
click at [315, 345] on div at bounding box center [316, 344] width 18 height 17
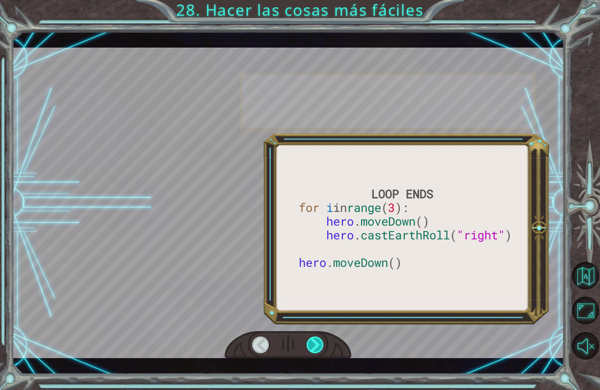
click at [315, 345] on div at bounding box center [316, 344] width 18 height 17
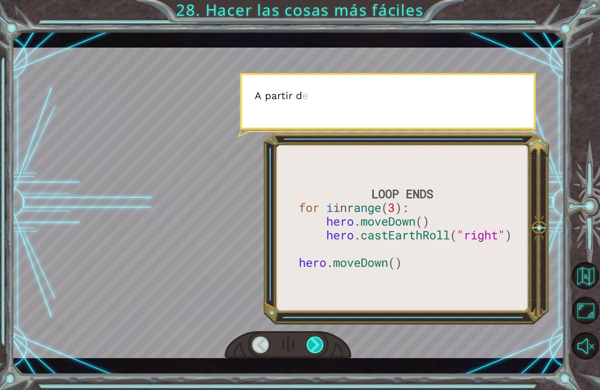
click at [315, 345] on div at bounding box center [316, 344] width 18 height 17
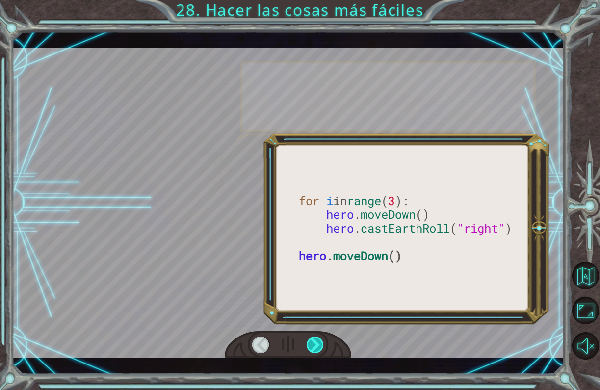
click at [315, 345] on div at bounding box center [316, 344] width 18 height 17
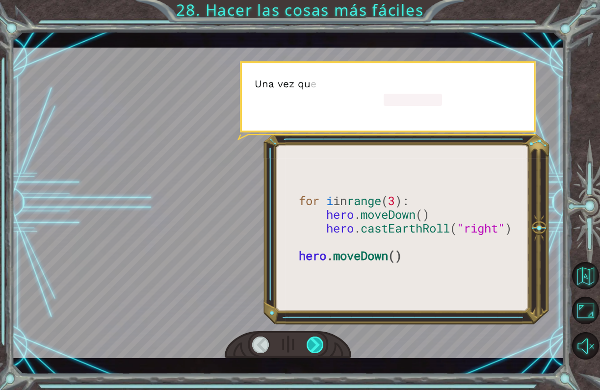
click at [315, 345] on div at bounding box center [316, 344] width 18 height 17
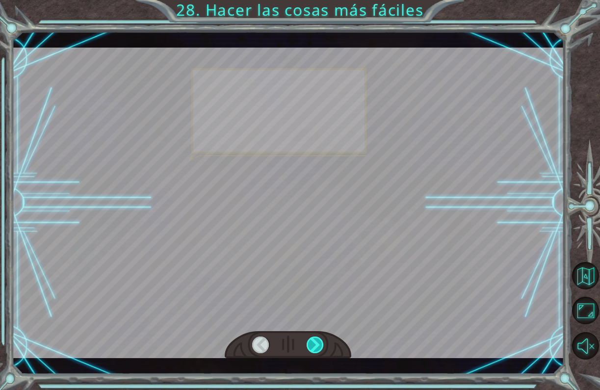
click at [315, 345] on div at bounding box center [316, 344] width 18 height 17
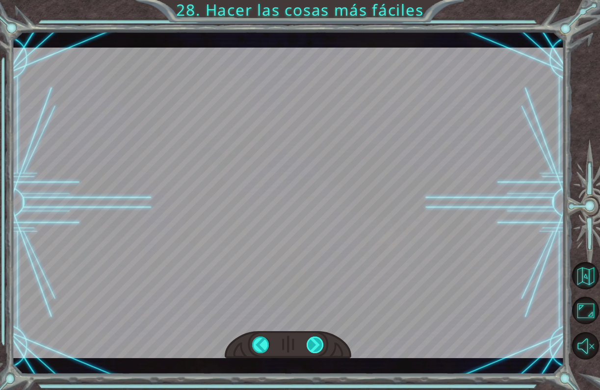
click at [315, 345] on div at bounding box center [316, 344] width 18 height 17
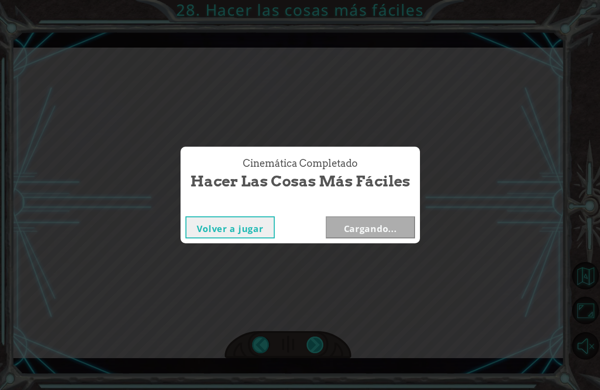
click at [315, 345] on div "Cinemática Completado Hacer las cosas más fáciles Volver a jugar Cargando..." at bounding box center [300, 195] width 600 height 390
click at [358, 231] on button "Siguiente" at bounding box center [370, 227] width 89 height 22
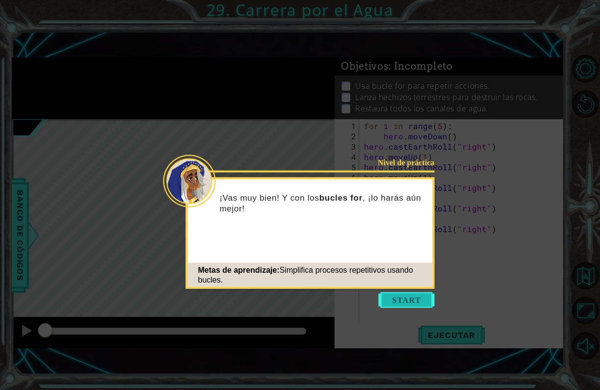
click at [387, 300] on button "Start" at bounding box center [407, 300] width 56 height 16
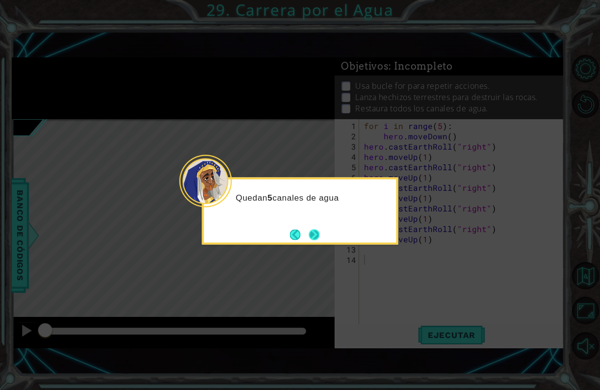
click at [311, 234] on button "Next" at bounding box center [313, 234] width 11 height 11
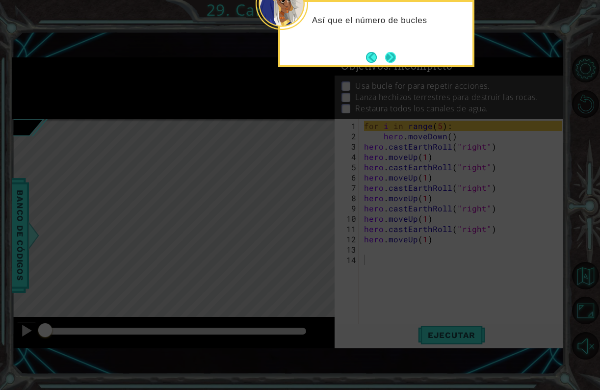
click at [395, 56] on button "Next" at bounding box center [390, 57] width 11 height 11
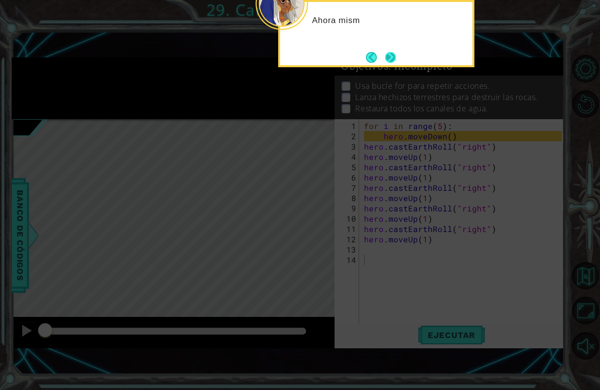
click at [394, 57] on button "Next" at bounding box center [390, 57] width 11 height 11
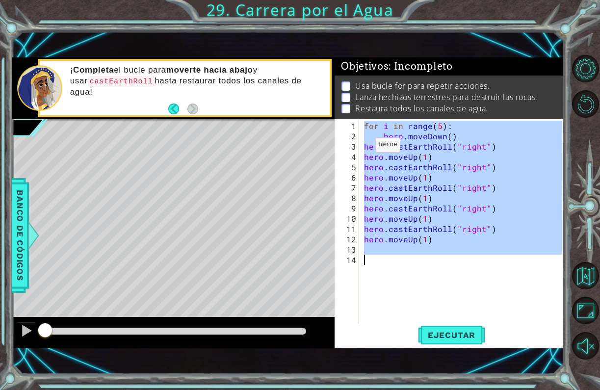
click at [326, 270] on div "1 ההההההההההההההההההההההההההההההההההההההההההההההההההההההההההההההההההההההההההההה…" at bounding box center [288, 202] width 552 height 291
click at [428, 333] on span "Ejecutar" at bounding box center [451, 335] width 67 height 10
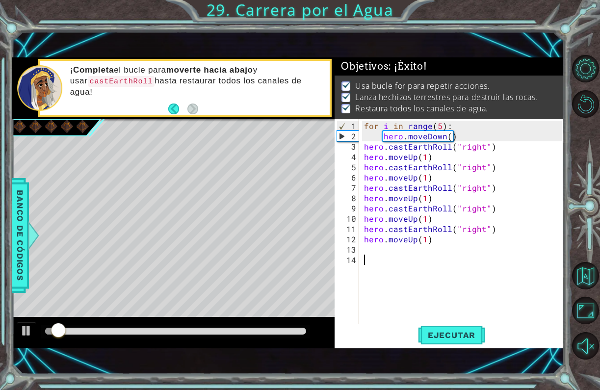
click at [274, 329] on div at bounding box center [175, 331] width 261 height 7
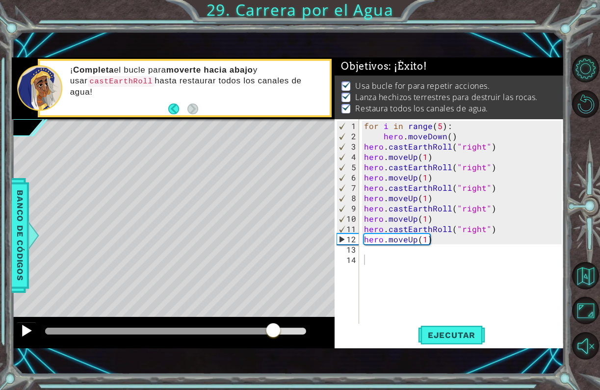
click at [25, 336] on div at bounding box center [26, 330] width 13 height 13
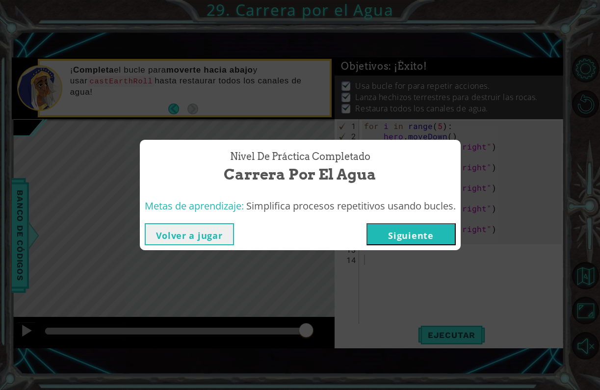
click at [390, 227] on button "Siguiente" at bounding box center [410, 234] width 89 height 22
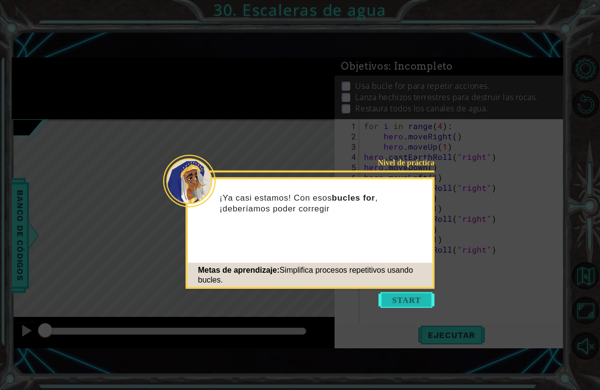
click at [411, 300] on button "Start" at bounding box center [407, 300] width 56 height 16
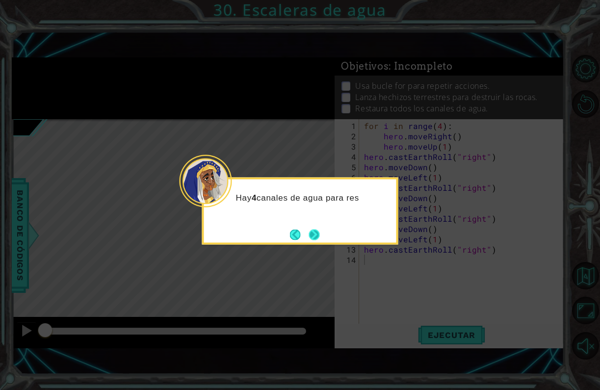
click at [315, 234] on button "Next" at bounding box center [313, 234] width 11 height 11
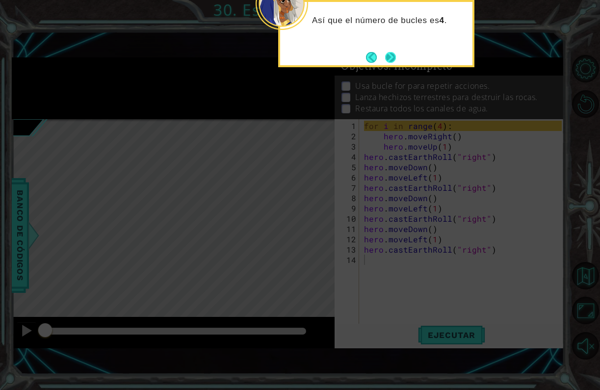
click at [398, 58] on div "Así que el número de bucles es 4 ." at bounding box center [376, 33] width 196 height 67
click at [389, 56] on button "Next" at bounding box center [390, 57] width 11 height 11
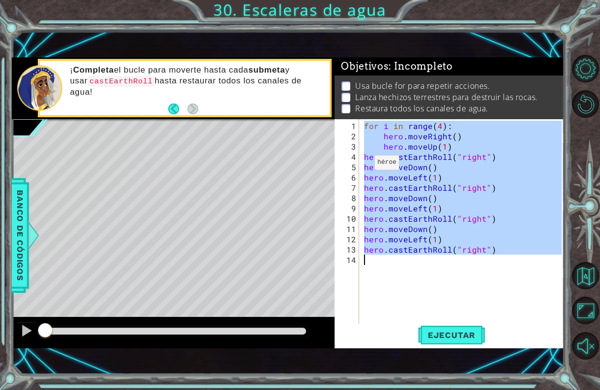
click at [323, 274] on div "1 ההההההההההההההההההההההההההההההההההההההההההההההההההההההההההההההההההההההההההההה…" at bounding box center [288, 202] width 552 height 291
type textarea "hero.castEarthRoll("right")"
